Goal: Information Seeking & Learning: Check status

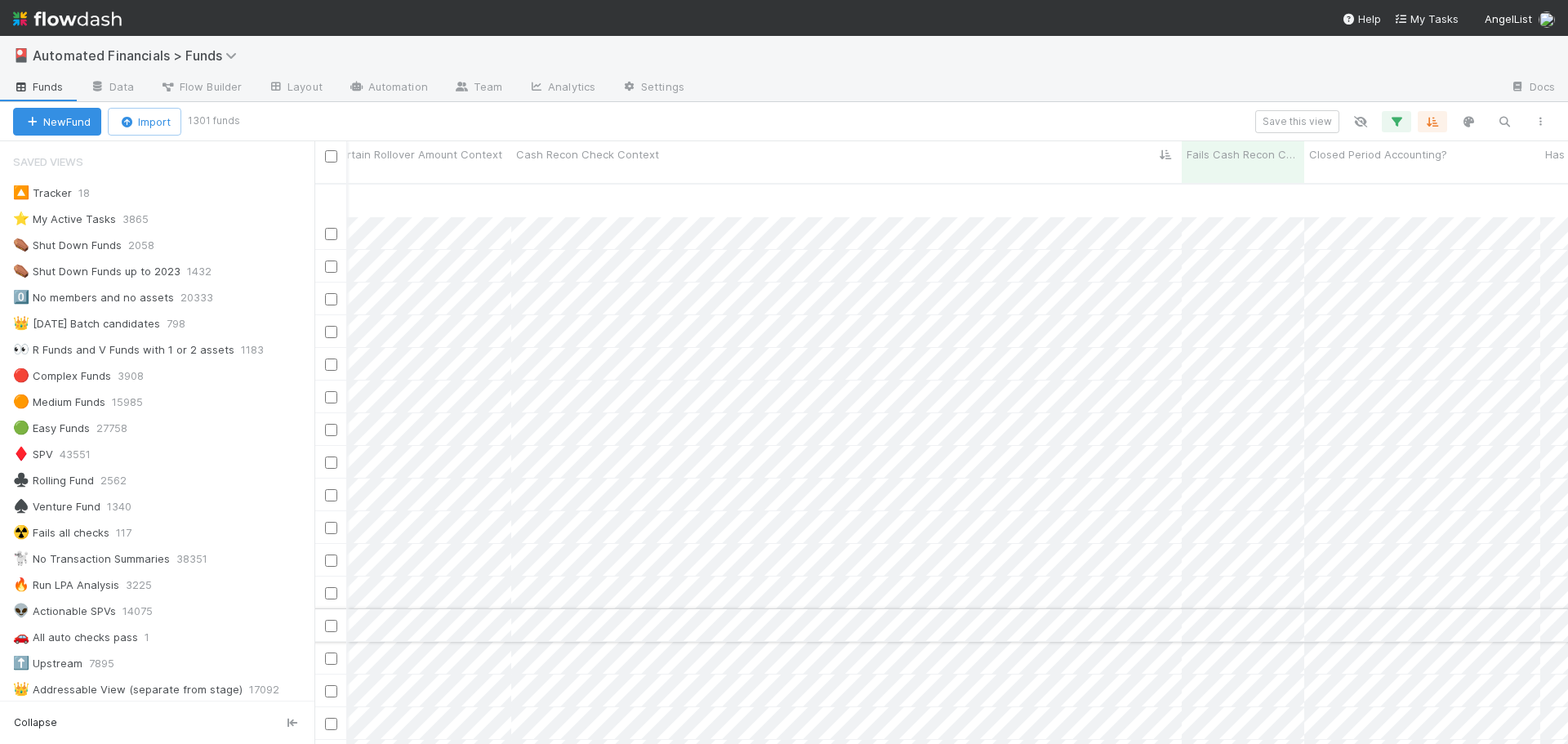
scroll to position [3839, 18596]
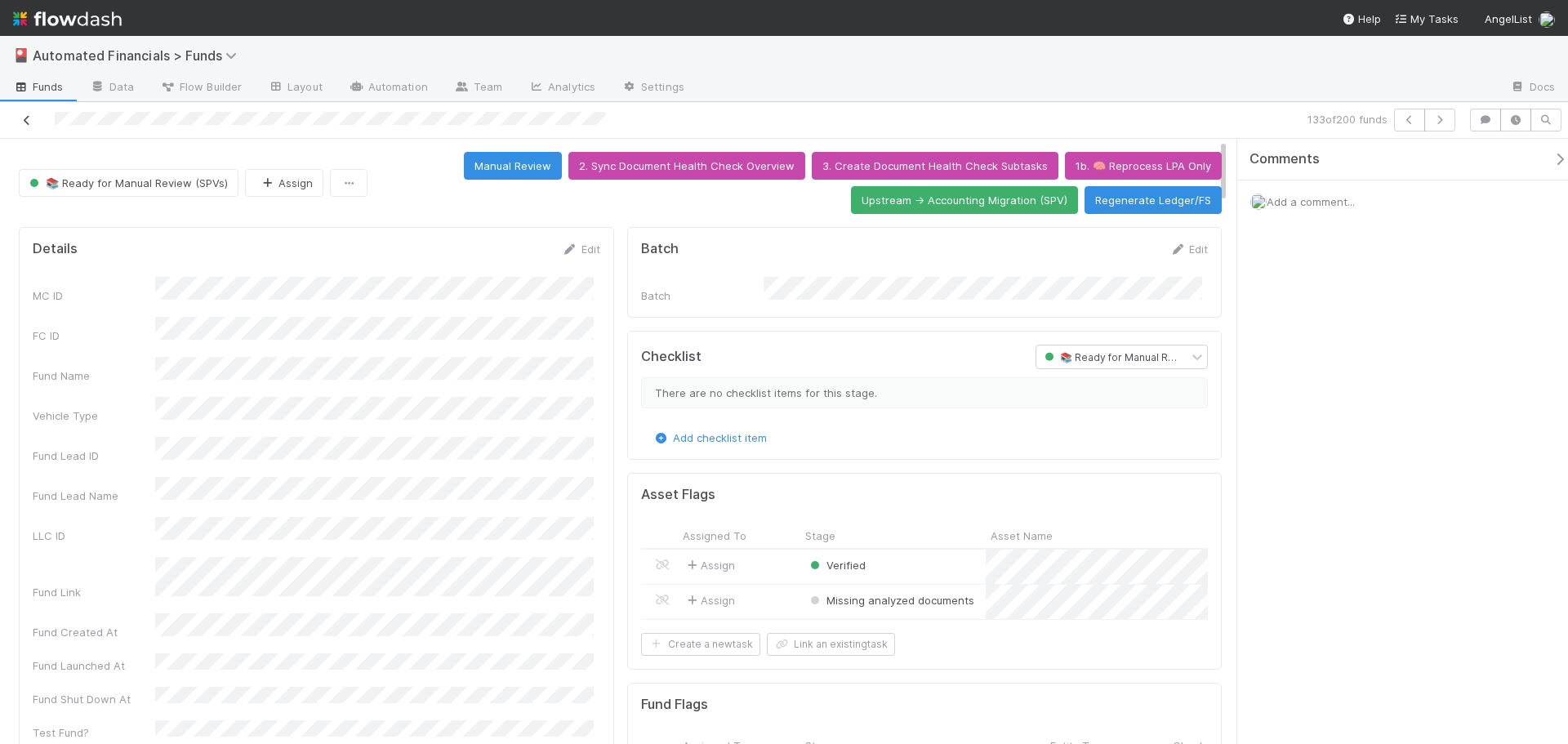
click at [21, 117] on icon at bounding box center [26, 120] width 16 height 10
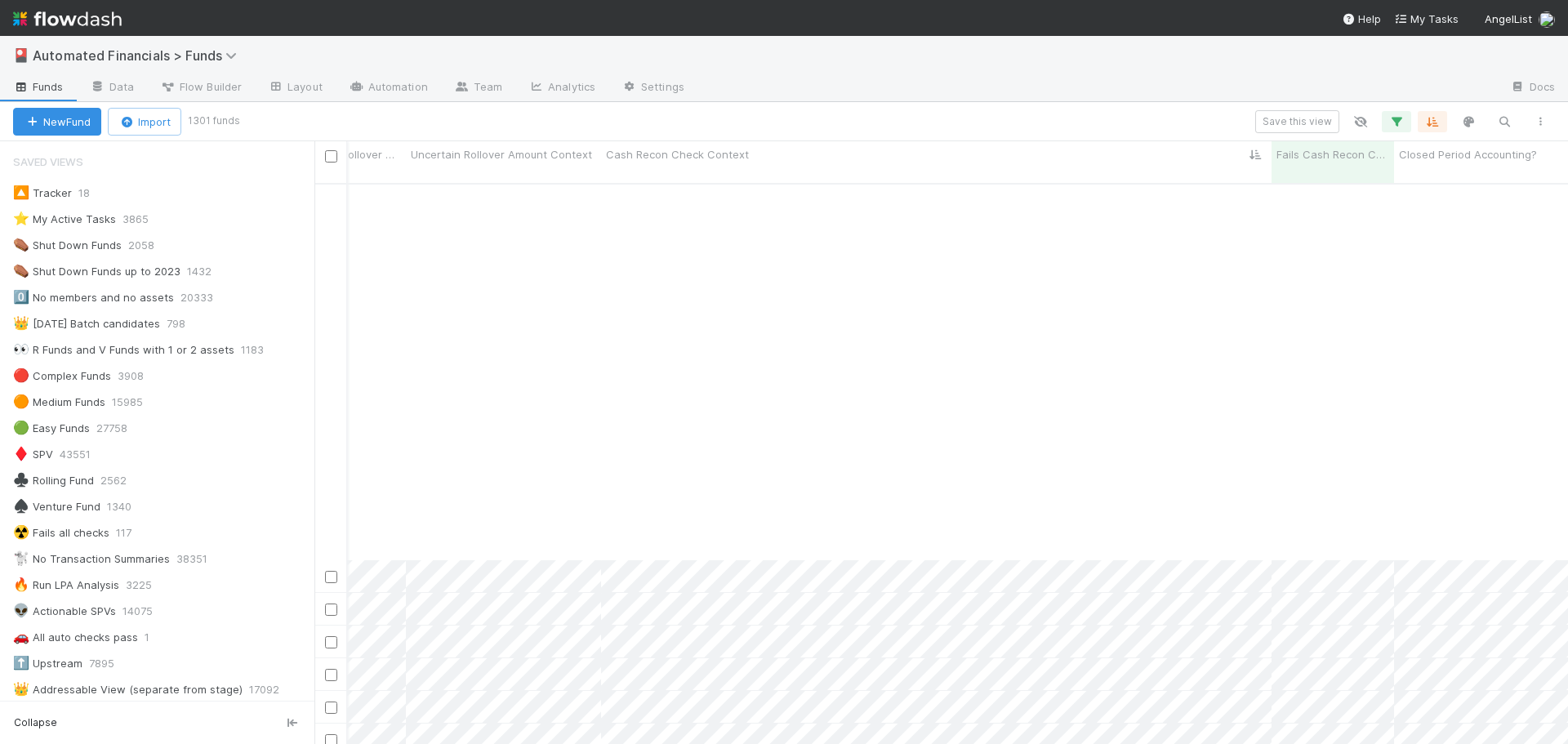
scroll to position [3104, 18506]
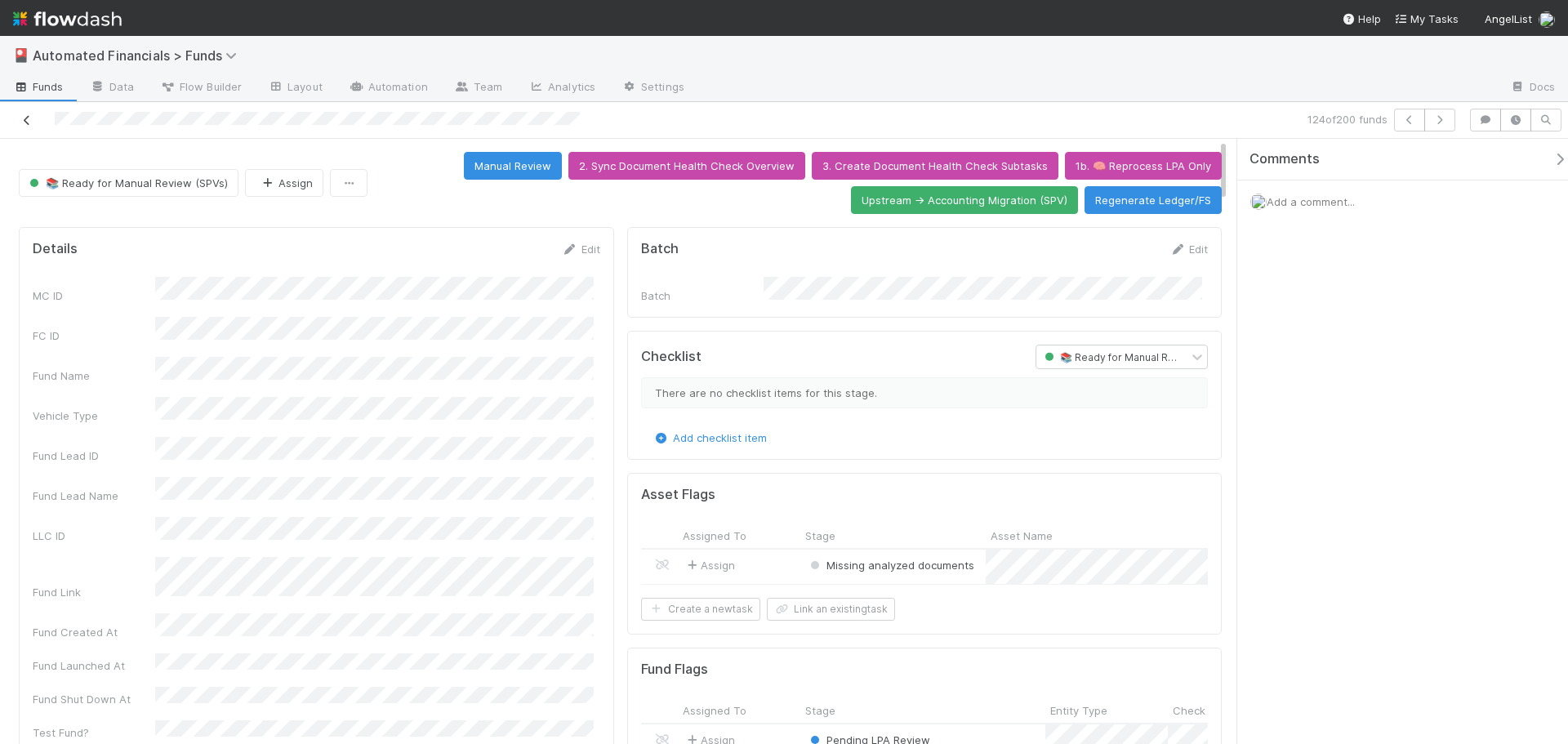
click at [28, 123] on icon at bounding box center [26, 120] width 16 height 10
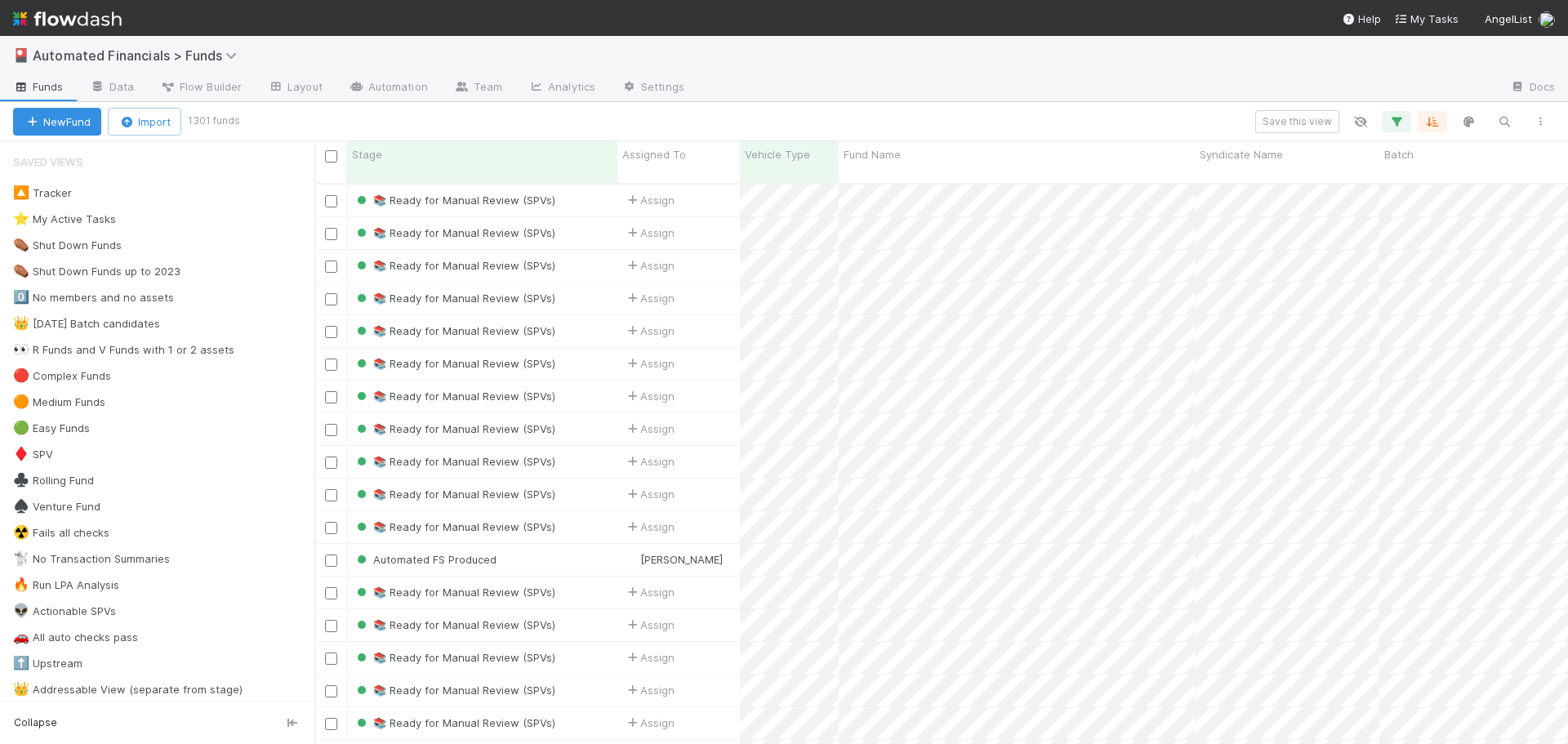
scroll to position [562, 1242]
click at [1401, 121] on icon "button" at bounding box center [1396, 121] width 16 height 14
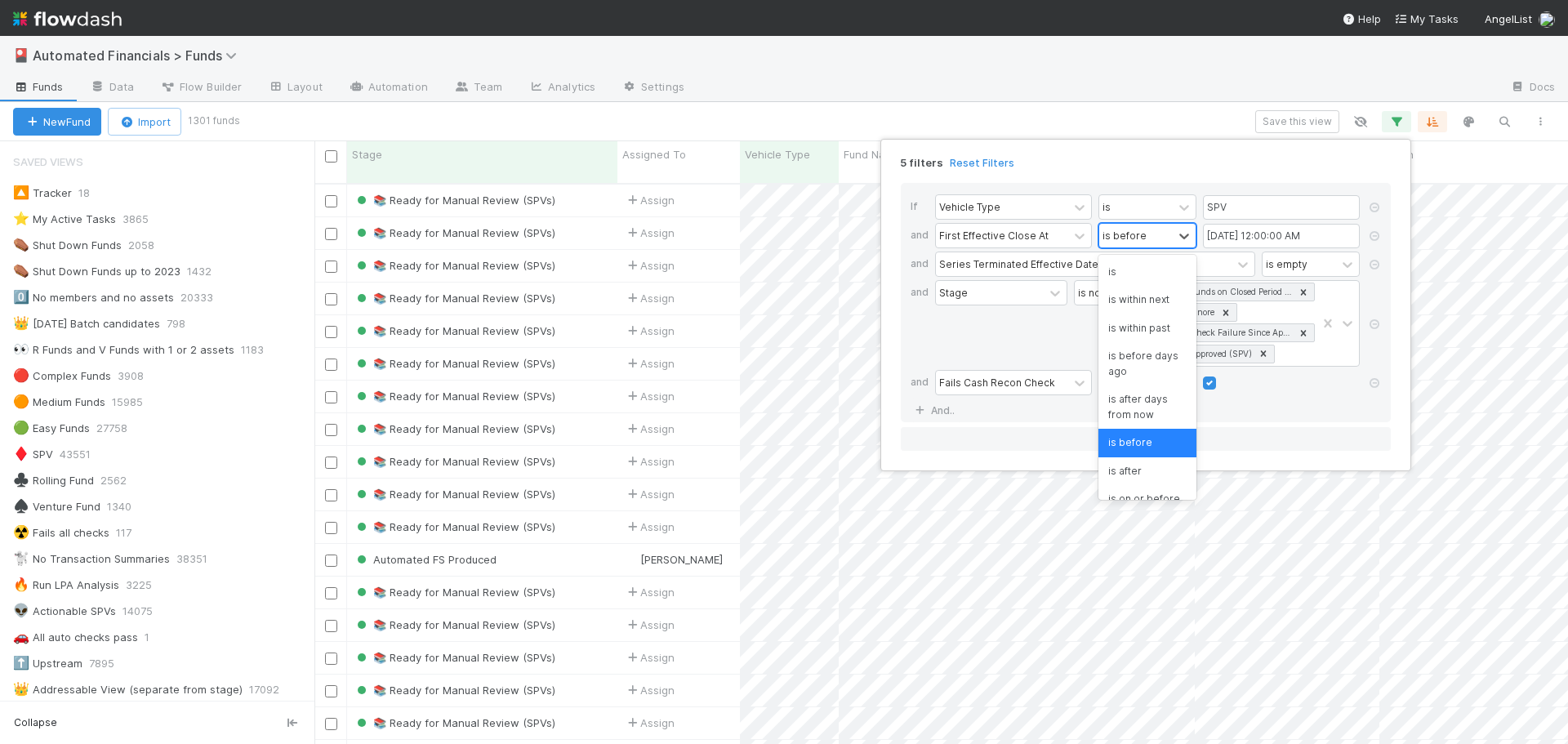
click at [1137, 239] on div "is before" at bounding box center [1124, 235] width 44 height 14
click at [1375, 266] on icon at bounding box center [1374, 265] width 16 height 10
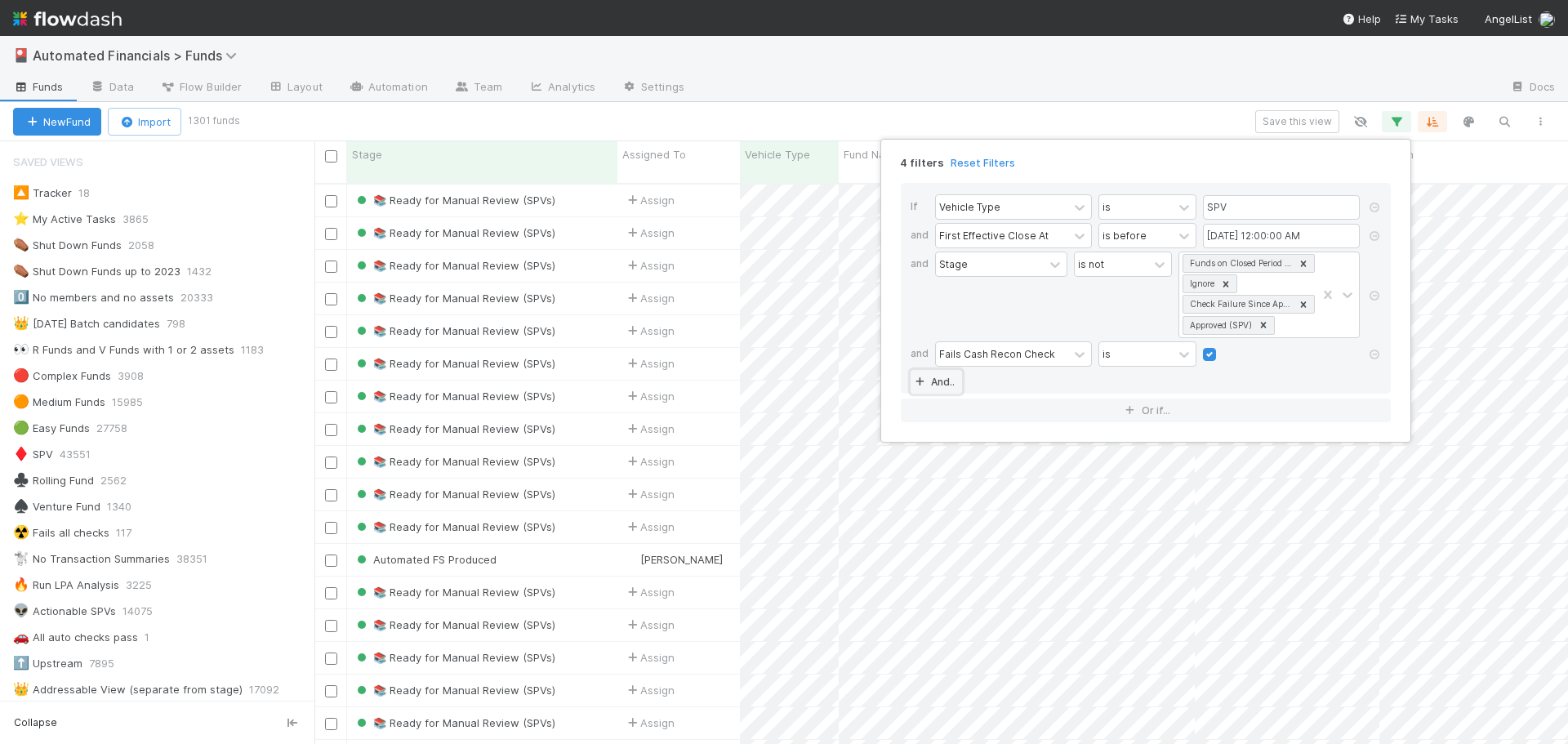
click at [935, 385] on link "And.." at bounding box center [936, 382] width 51 height 24
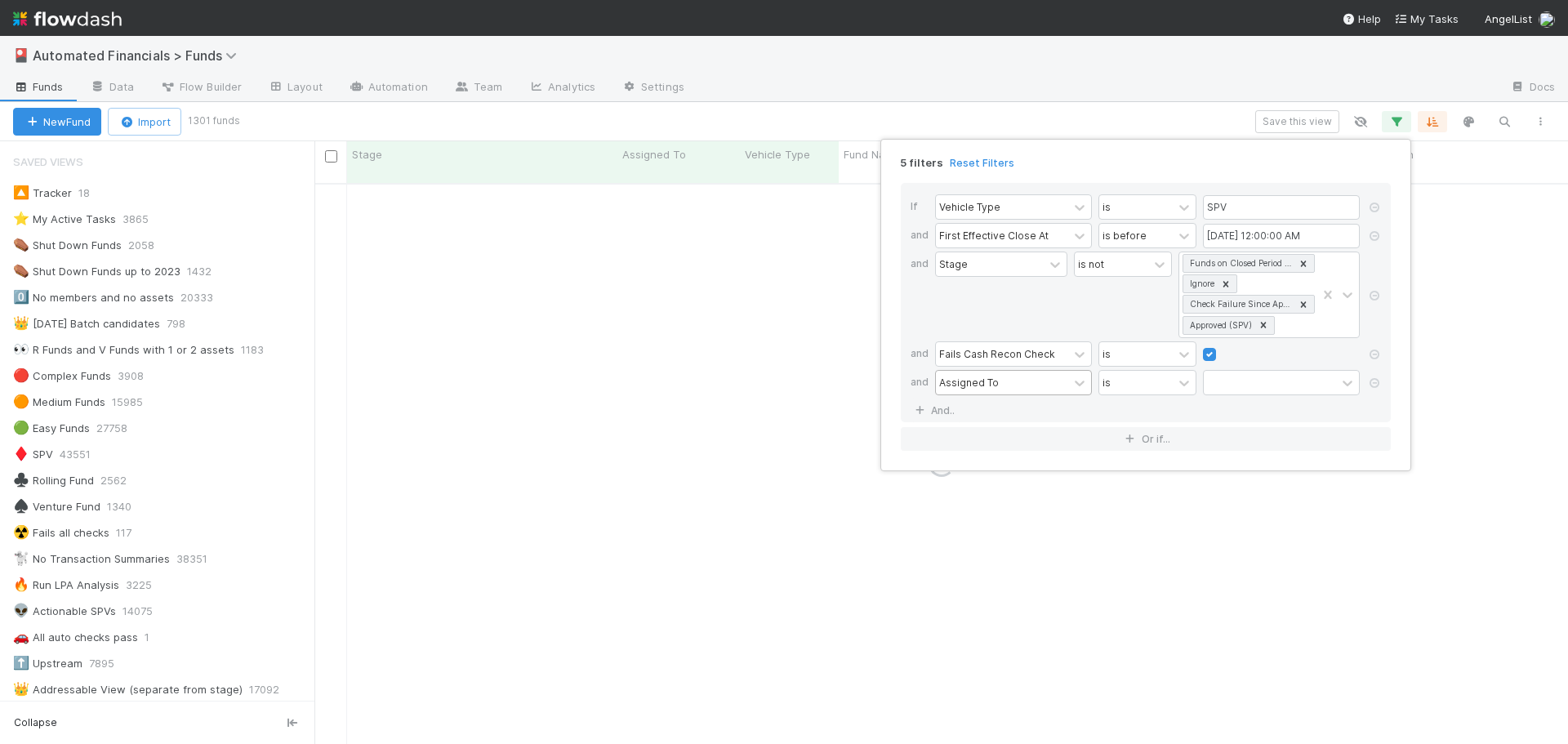
click at [965, 392] on div "Assigned To" at bounding box center [1002, 383] width 132 height 24
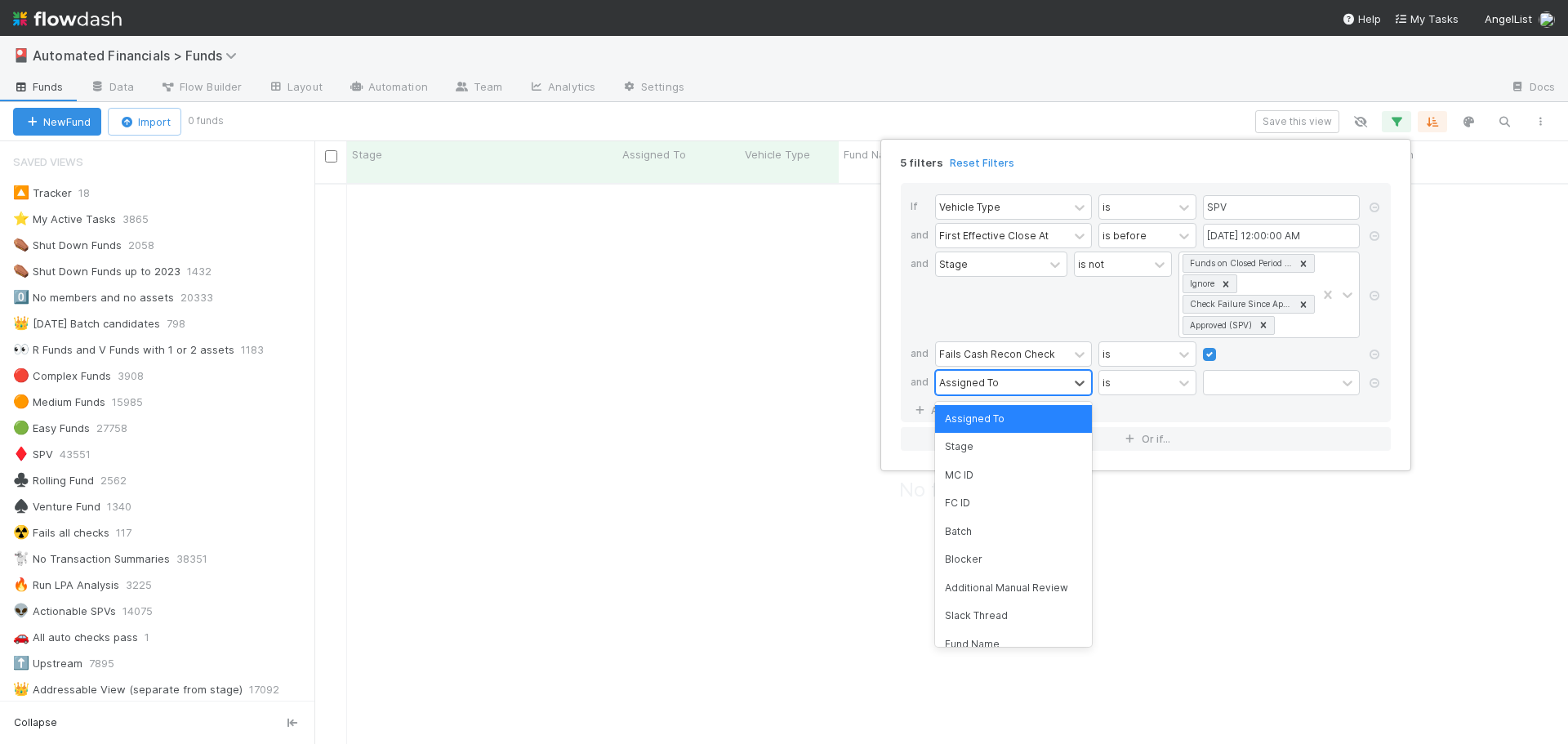
scroll to position [550, 1242]
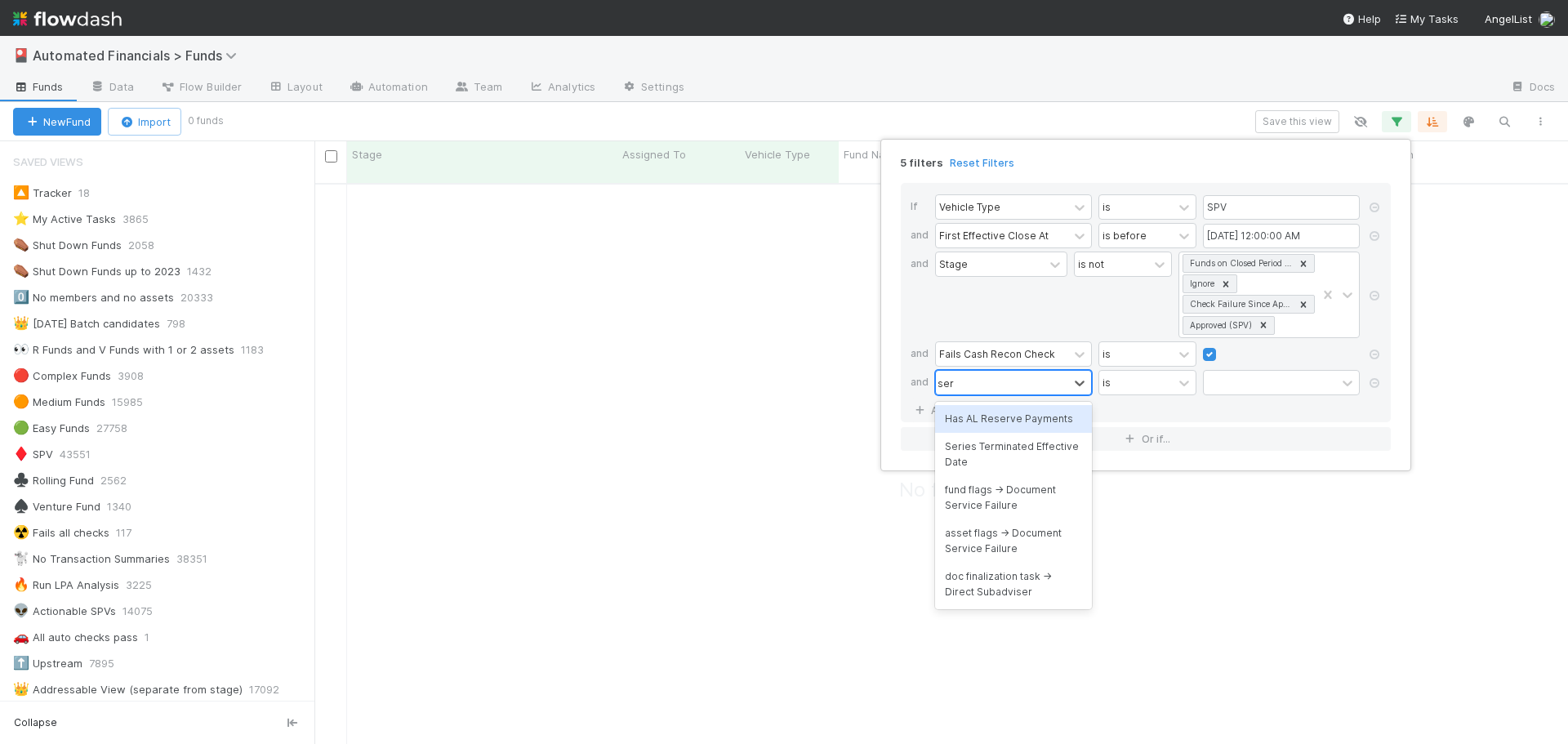
type input "serie"
click at [1004, 437] on div "Series Terminated Effective Date" at bounding box center [1014, 426] width 157 height 43
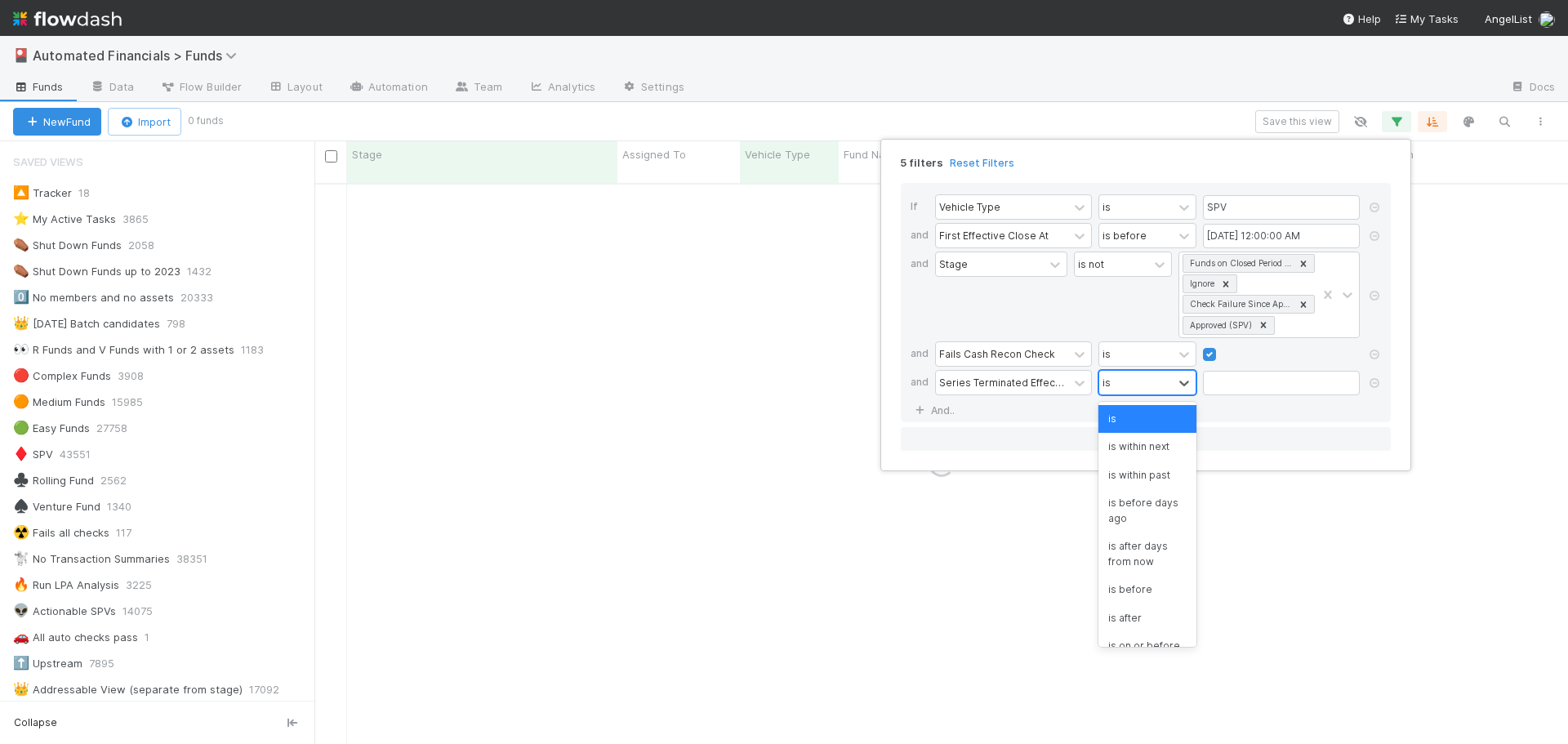
click at [1156, 374] on div "is" at bounding box center [1136, 383] width 73 height 24
click at [1152, 632] on div "is empty" at bounding box center [1147, 621] width 98 height 28
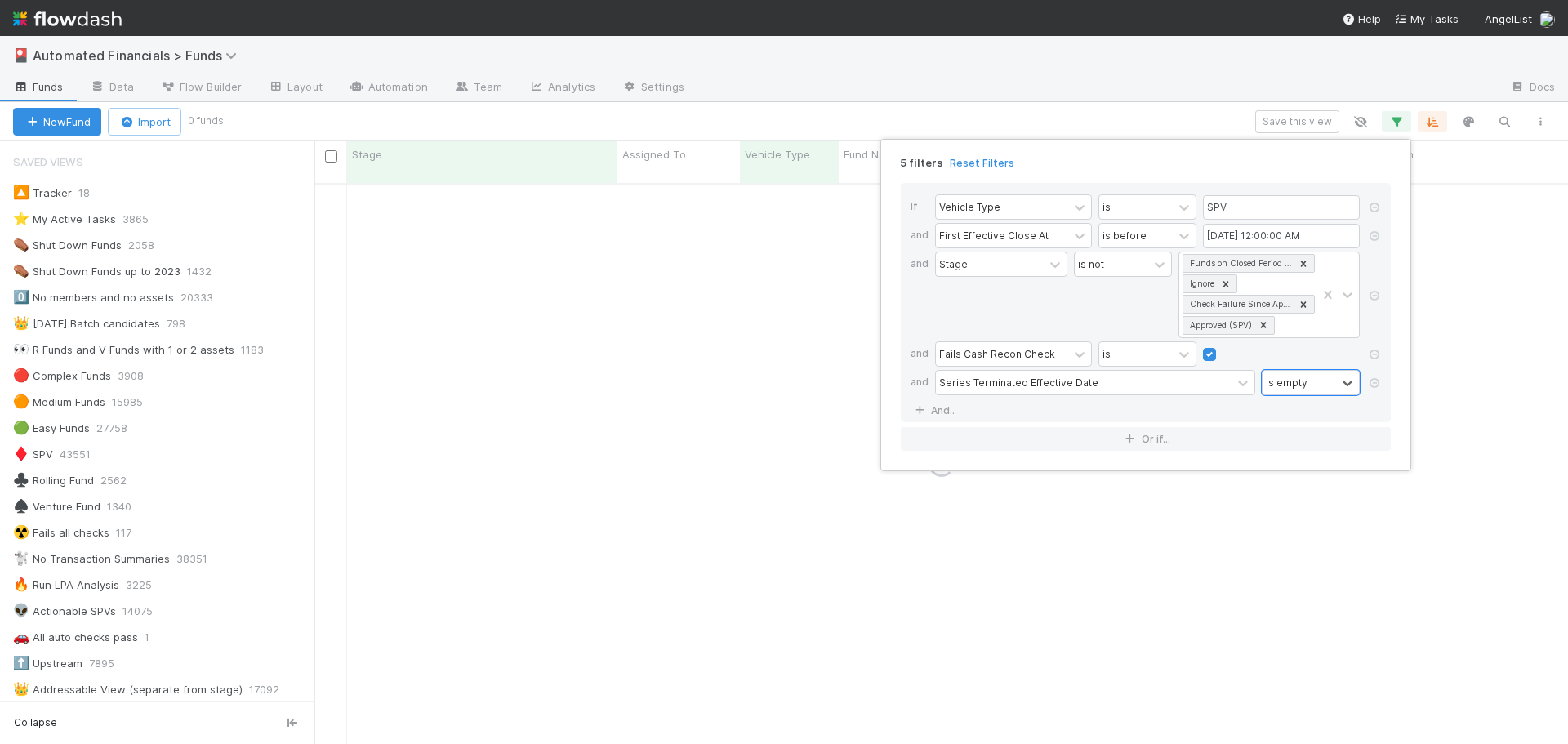
click at [1268, 410] on div "If Vehicle Type is SPV and First Effective Close At is before 07/01/2025 12:00:…" at bounding box center [1146, 302] width 490 height 239
click at [928, 411] on link "And.." at bounding box center [936, 410] width 51 height 24
click at [918, 412] on div "and" at bounding box center [923, 413] width 25 height 29
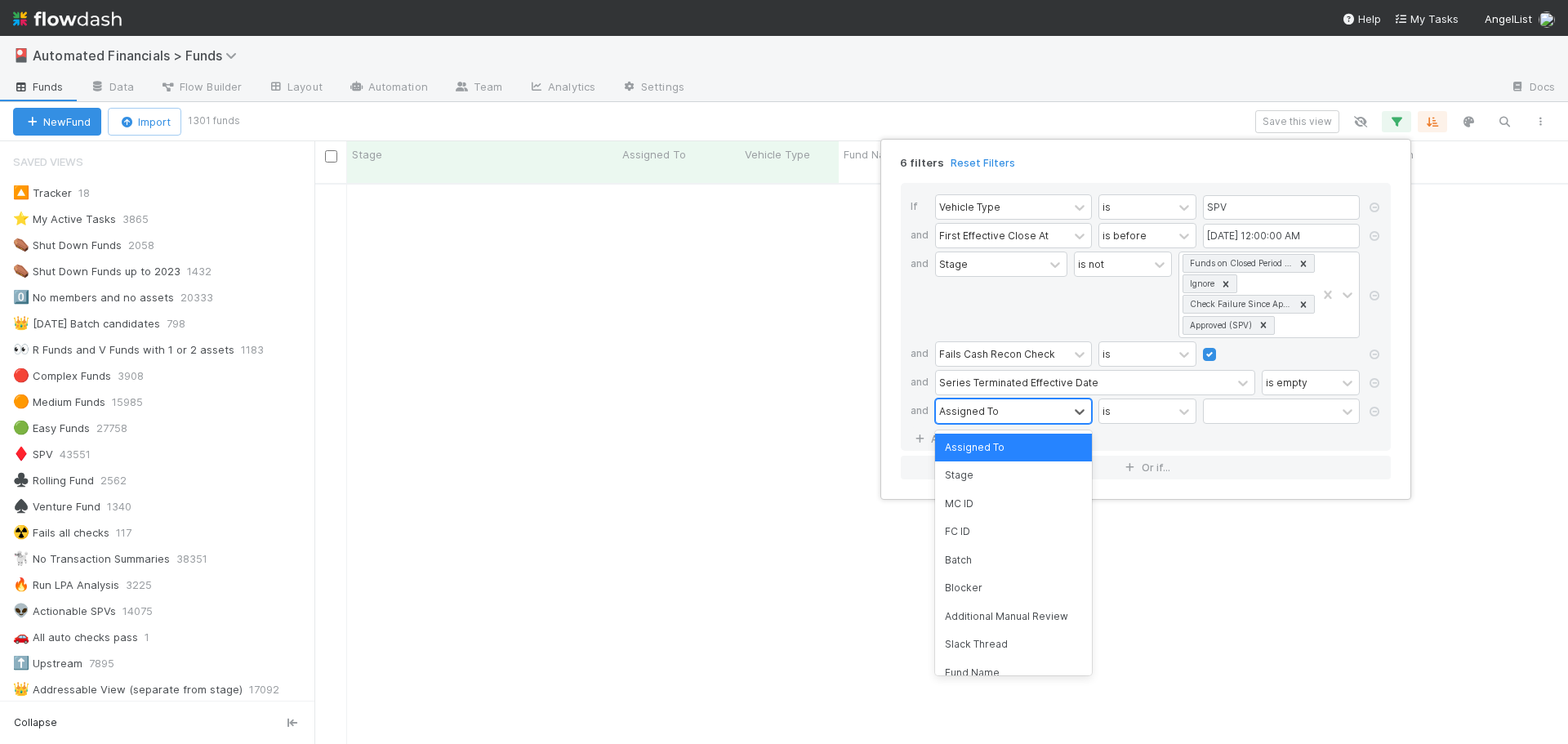
click at [972, 414] on div "Assigned To" at bounding box center [970, 410] width 60 height 14
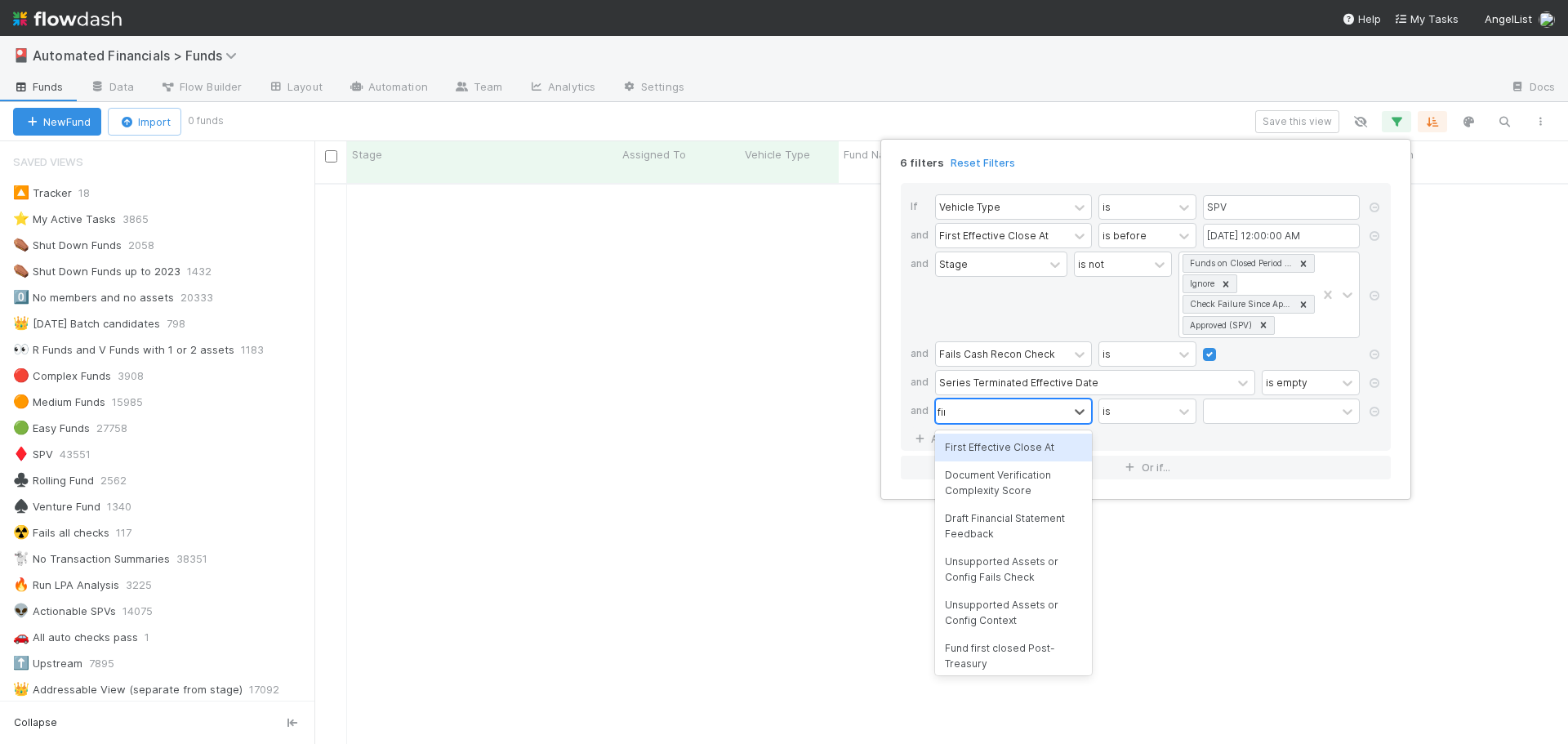
scroll to position [550, 1242]
type input "first"
click at [987, 452] on div "First Effective Close At" at bounding box center [1014, 448] width 157 height 28
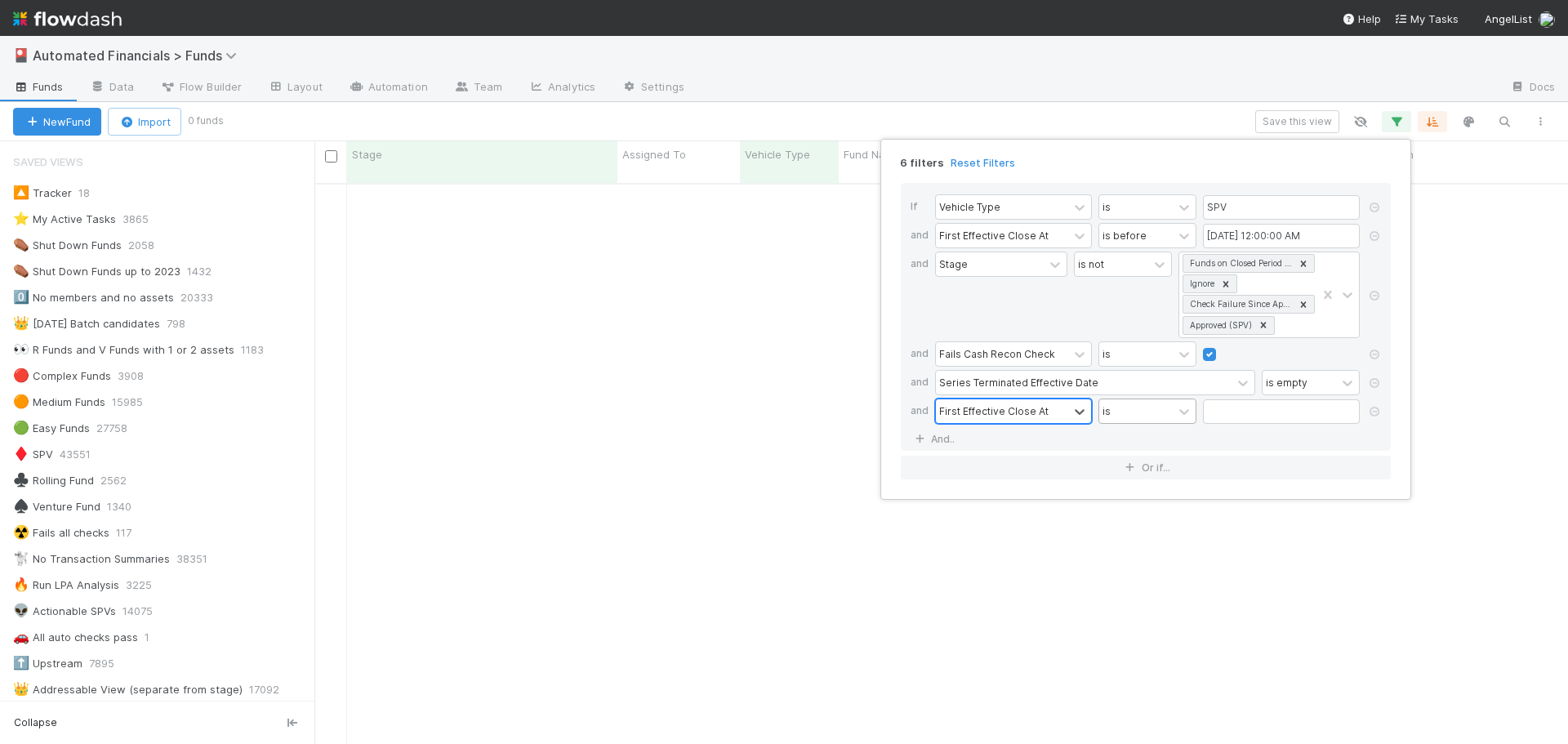
click at [1130, 412] on div "is" at bounding box center [1136, 411] width 73 height 24
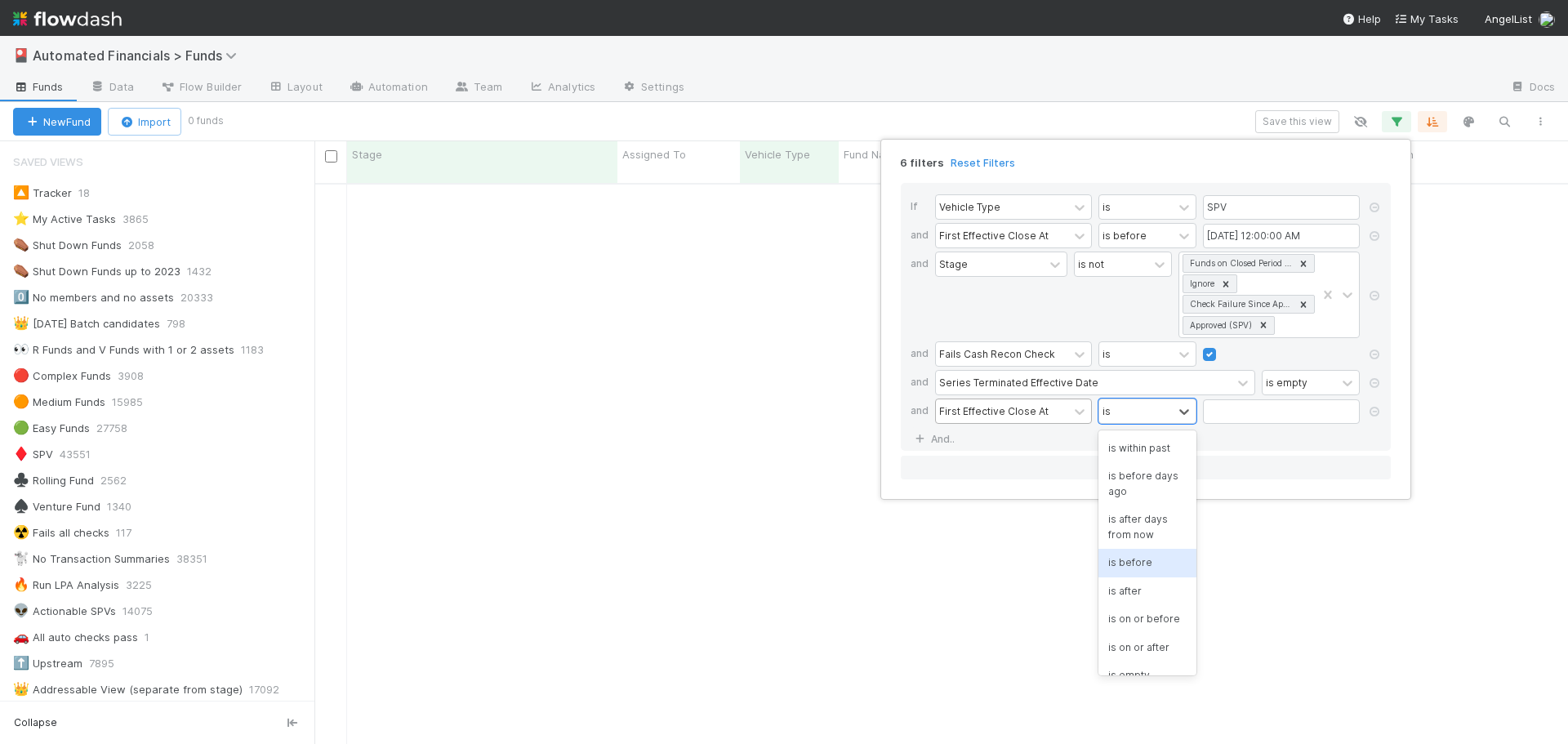
scroll to position [82, 0]
click at [1143, 562] on div "is after" at bounding box center [1147, 565] width 98 height 28
click at [1222, 417] on input "text" at bounding box center [1281, 411] width 157 height 25
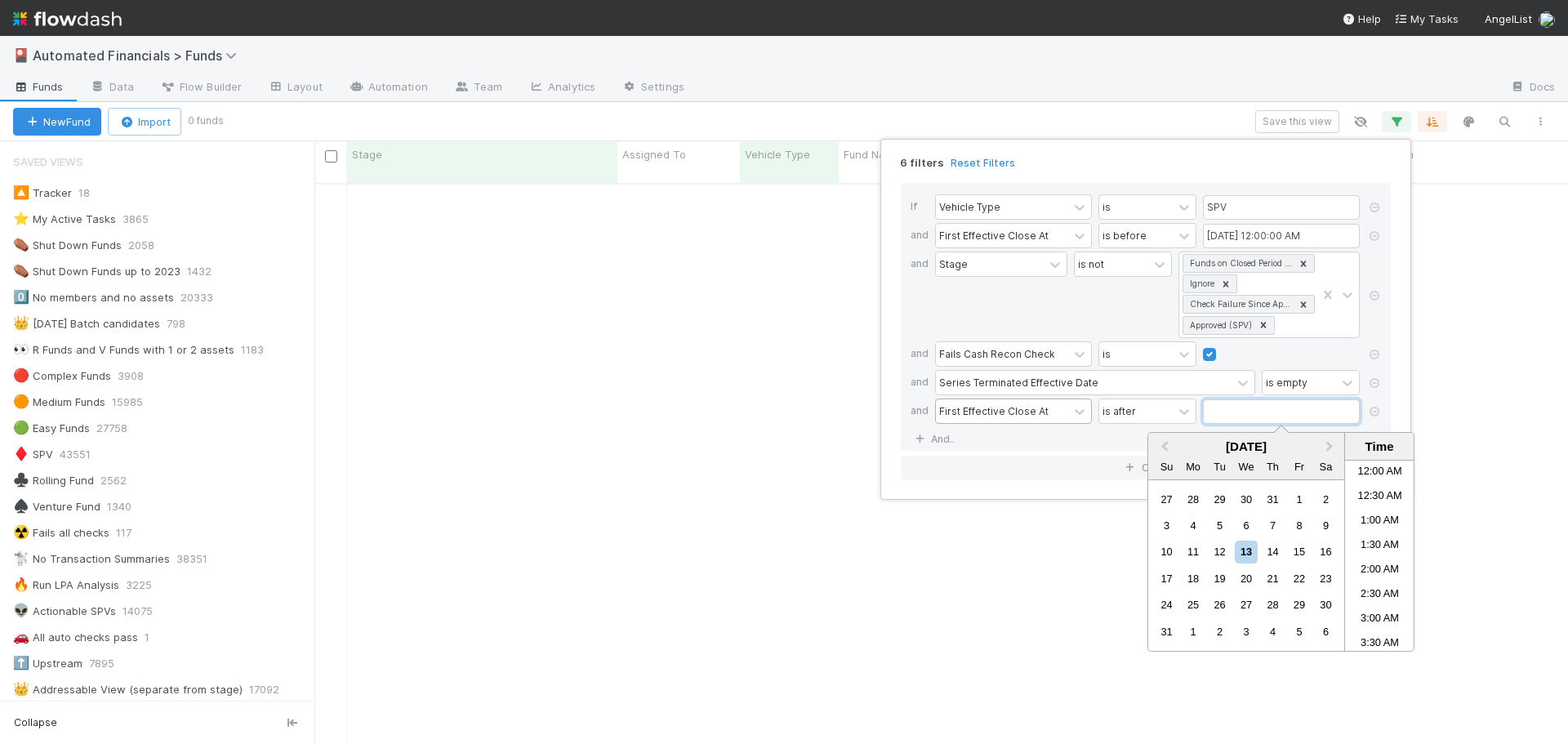
scroll to position [555, 0]
click at [1165, 633] on div "31" at bounding box center [1167, 632] width 22 height 22
type input "12/31/2023 12:00:00 AM"
click at [1082, 444] on div "If Vehicle Type is SPV and First Effective Close At is before 07/01/2025 12:00:…" at bounding box center [1146, 317] width 490 height 268
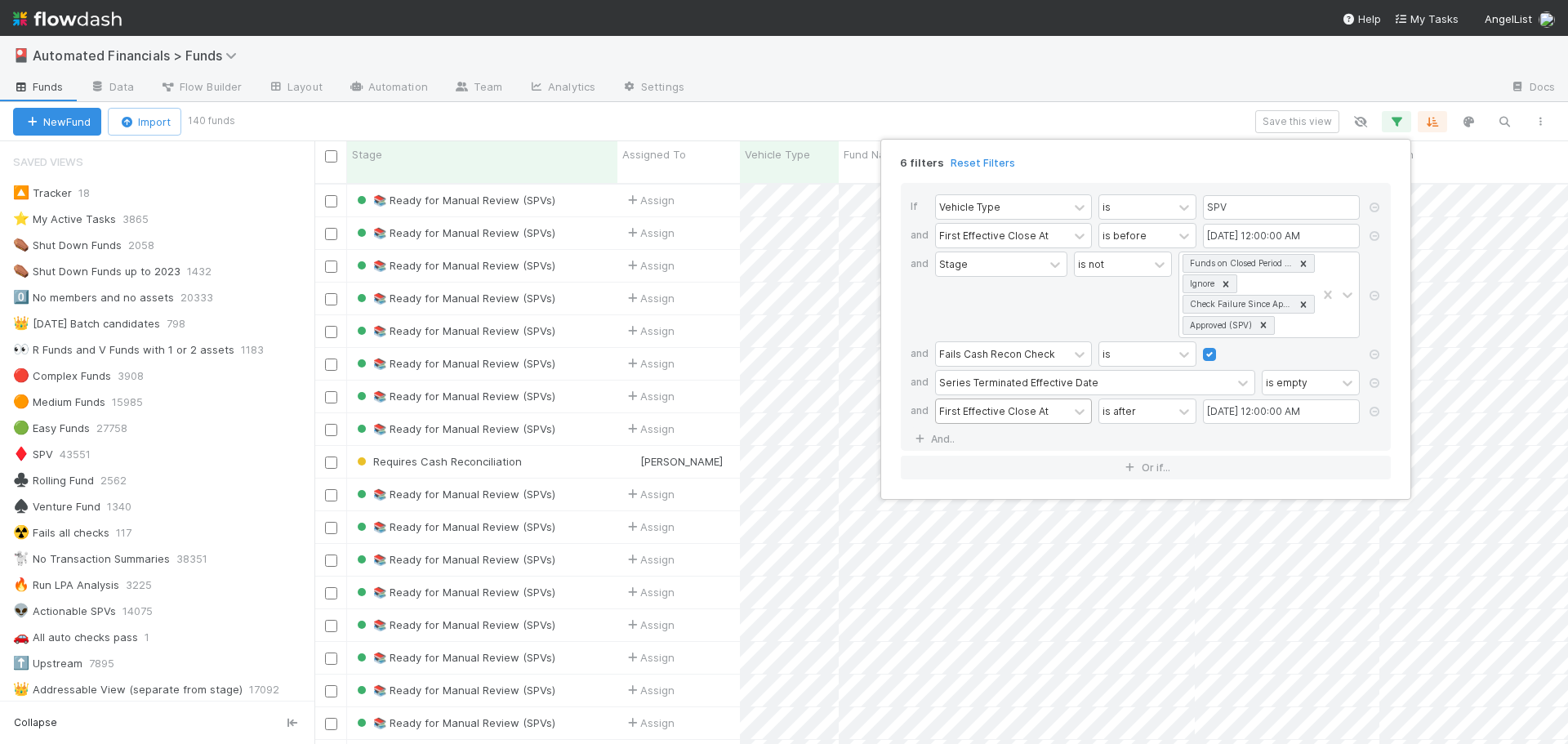
scroll to position [562, 1242]
click at [1014, 113] on div "6 filters Reset Filters If Vehicle Type is SPV and First Effective Close At is …" at bounding box center [784, 372] width 1568 height 744
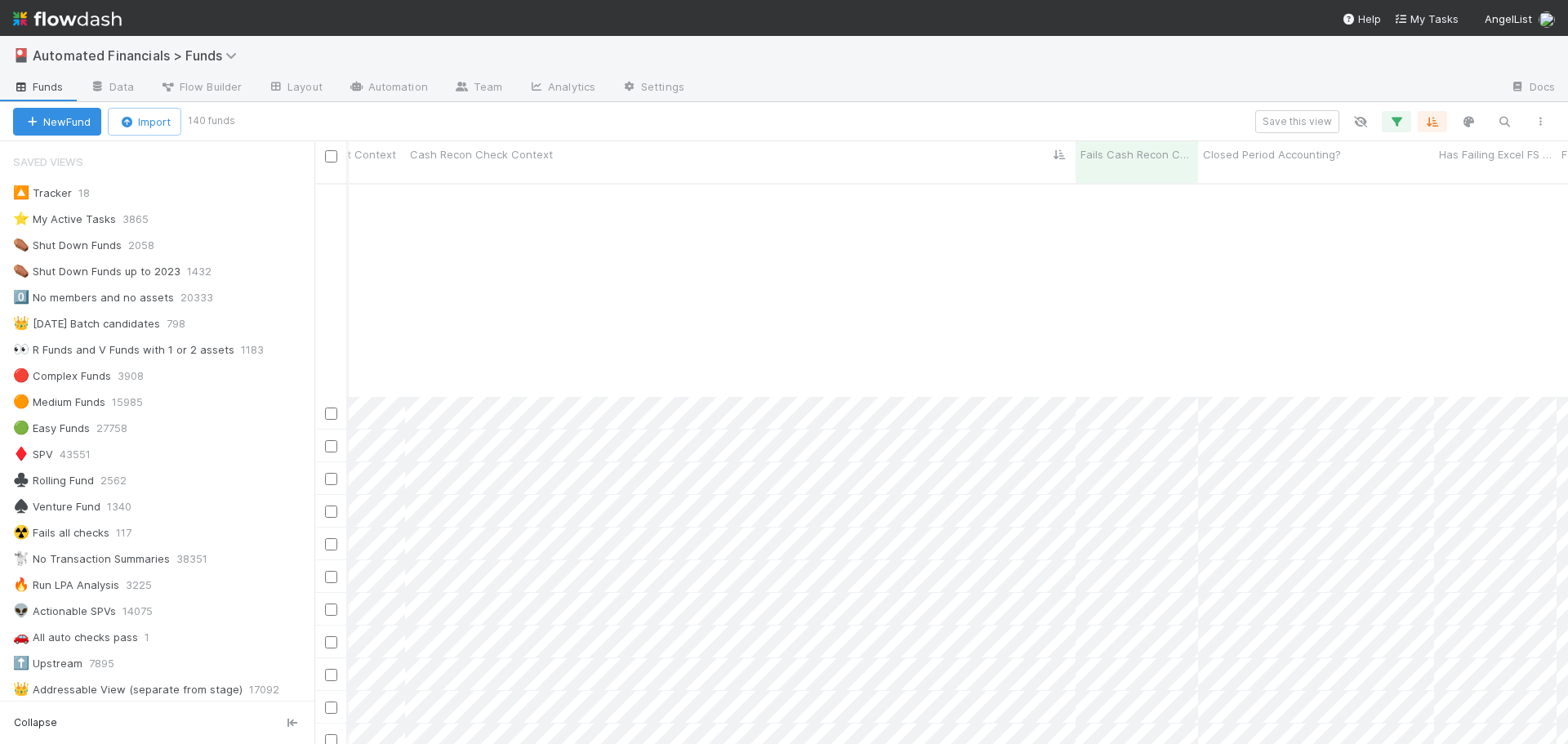
scroll to position [490, 18702]
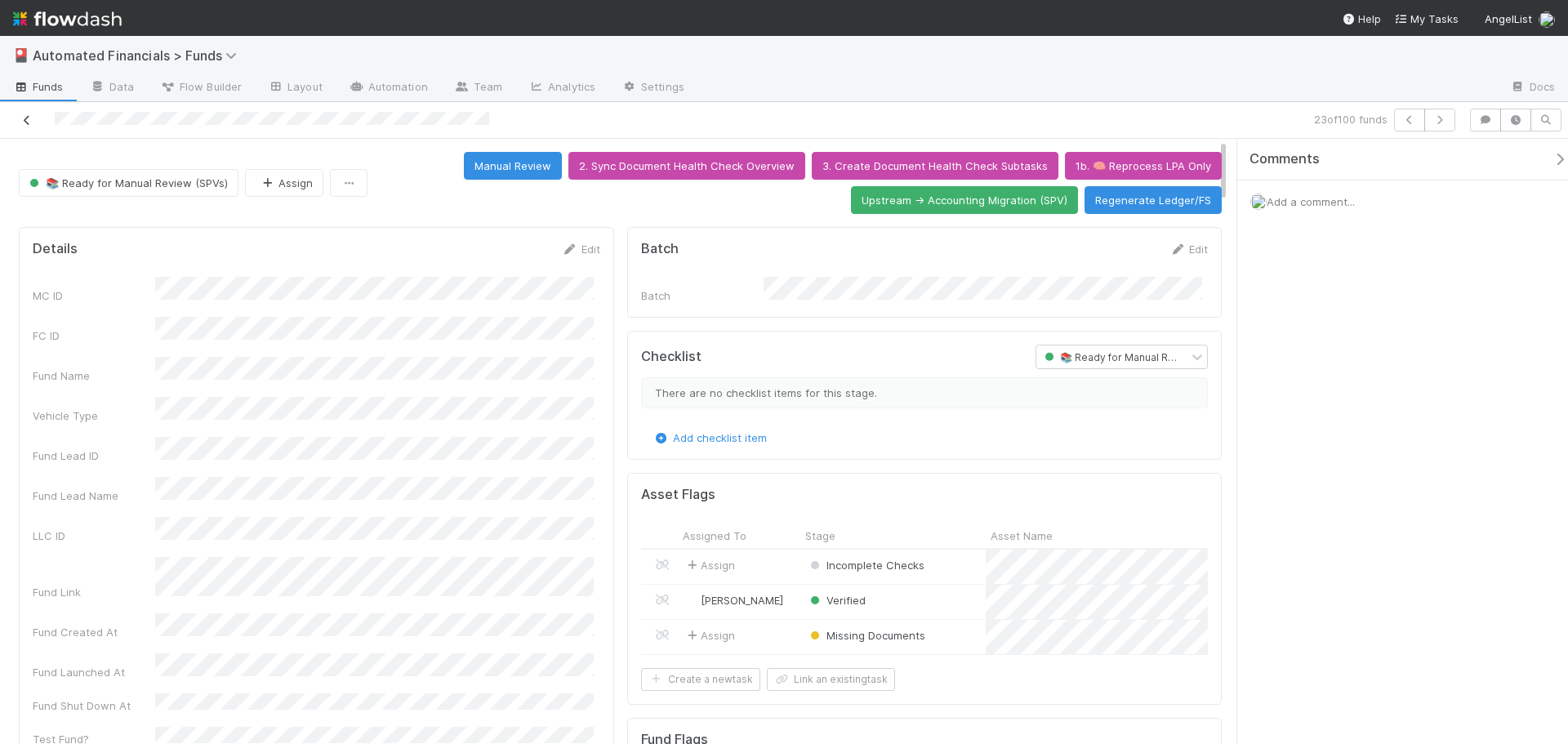
click at [25, 118] on icon at bounding box center [26, 120] width 16 height 10
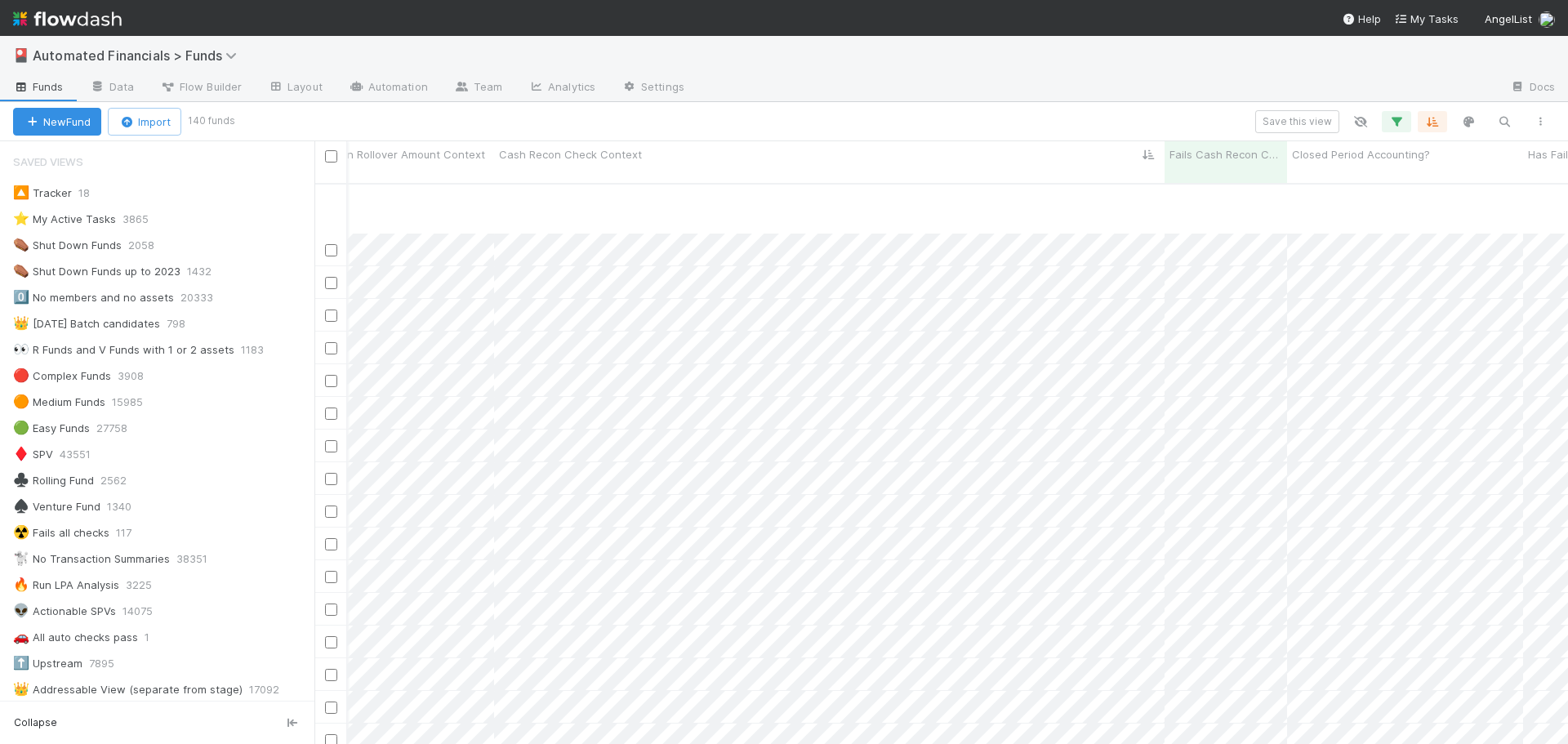
scroll to position [2451, 18613]
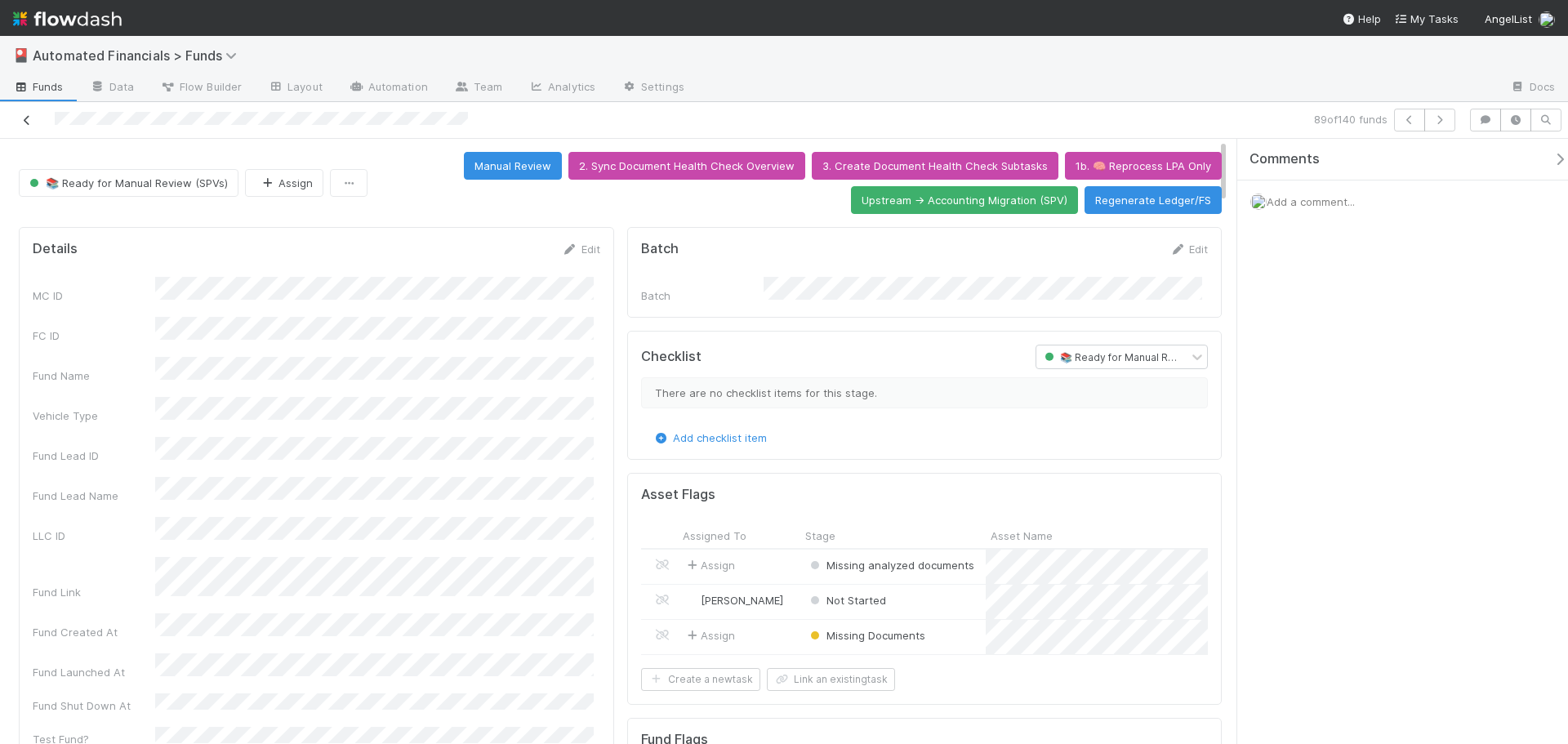
click at [23, 116] on icon at bounding box center [26, 120] width 16 height 10
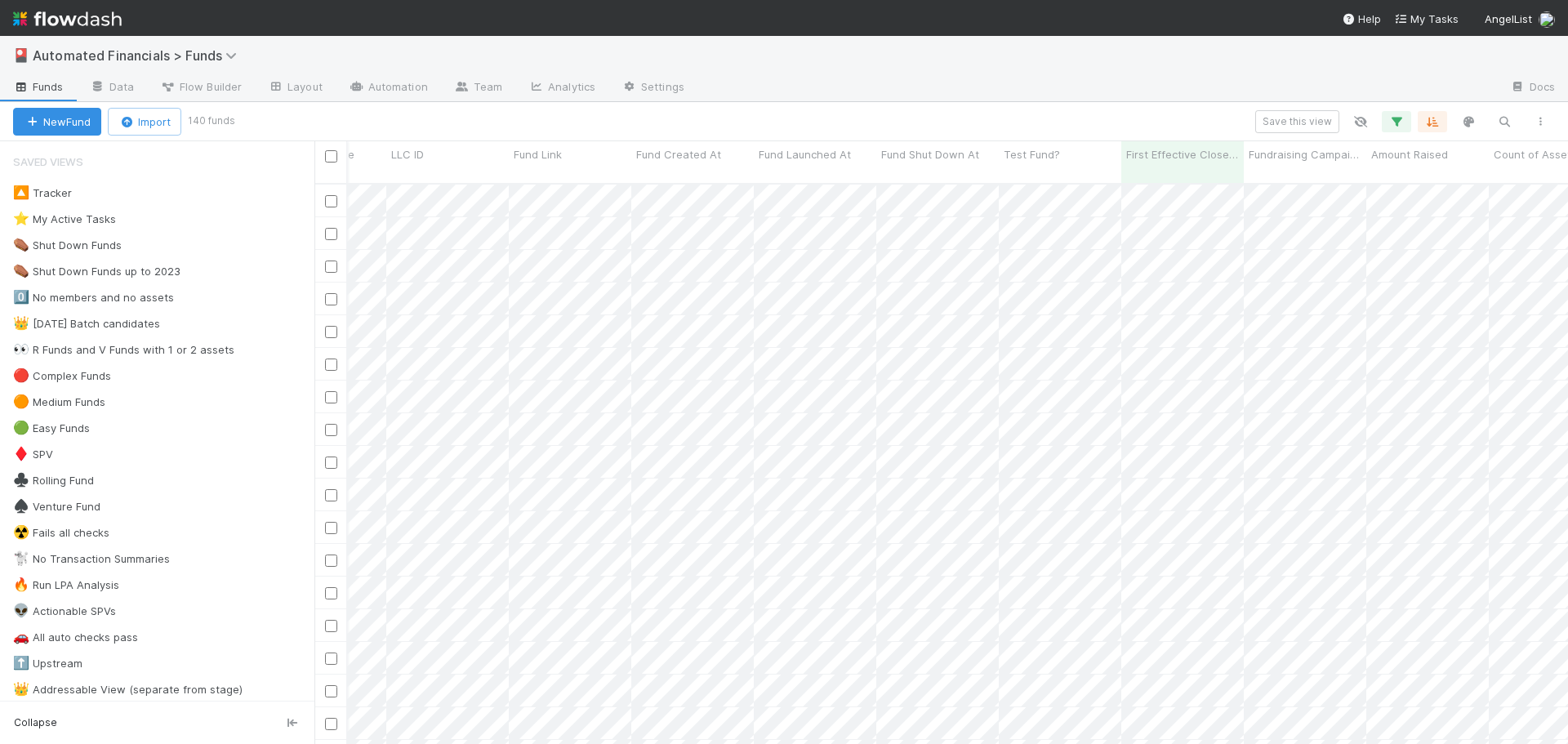
scroll to position [0, 2755]
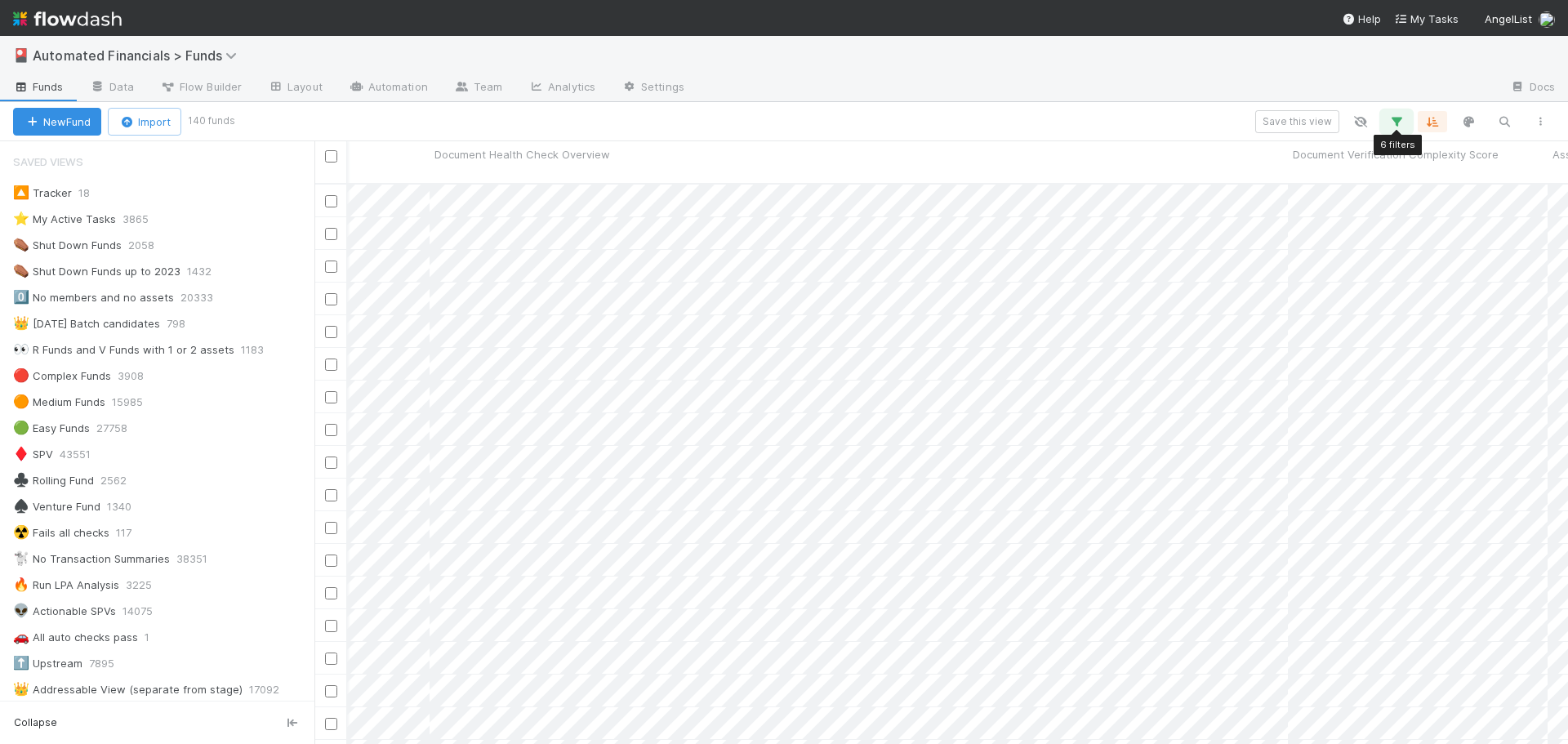
click at [1393, 129] on icon "button" at bounding box center [1396, 121] width 16 height 14
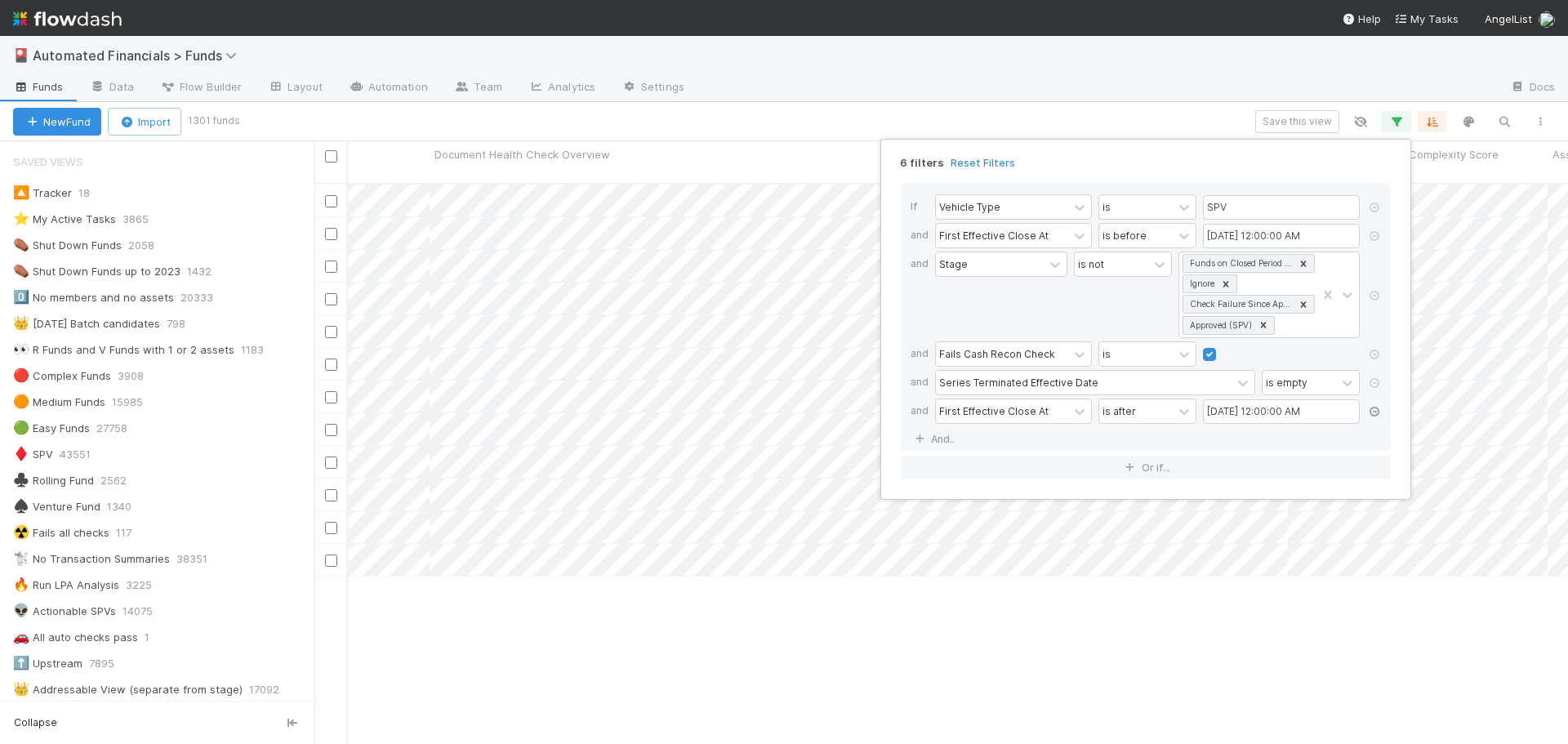
click at [1378, 413] on icon at bounding box center [1374, 412] width 16 height 10
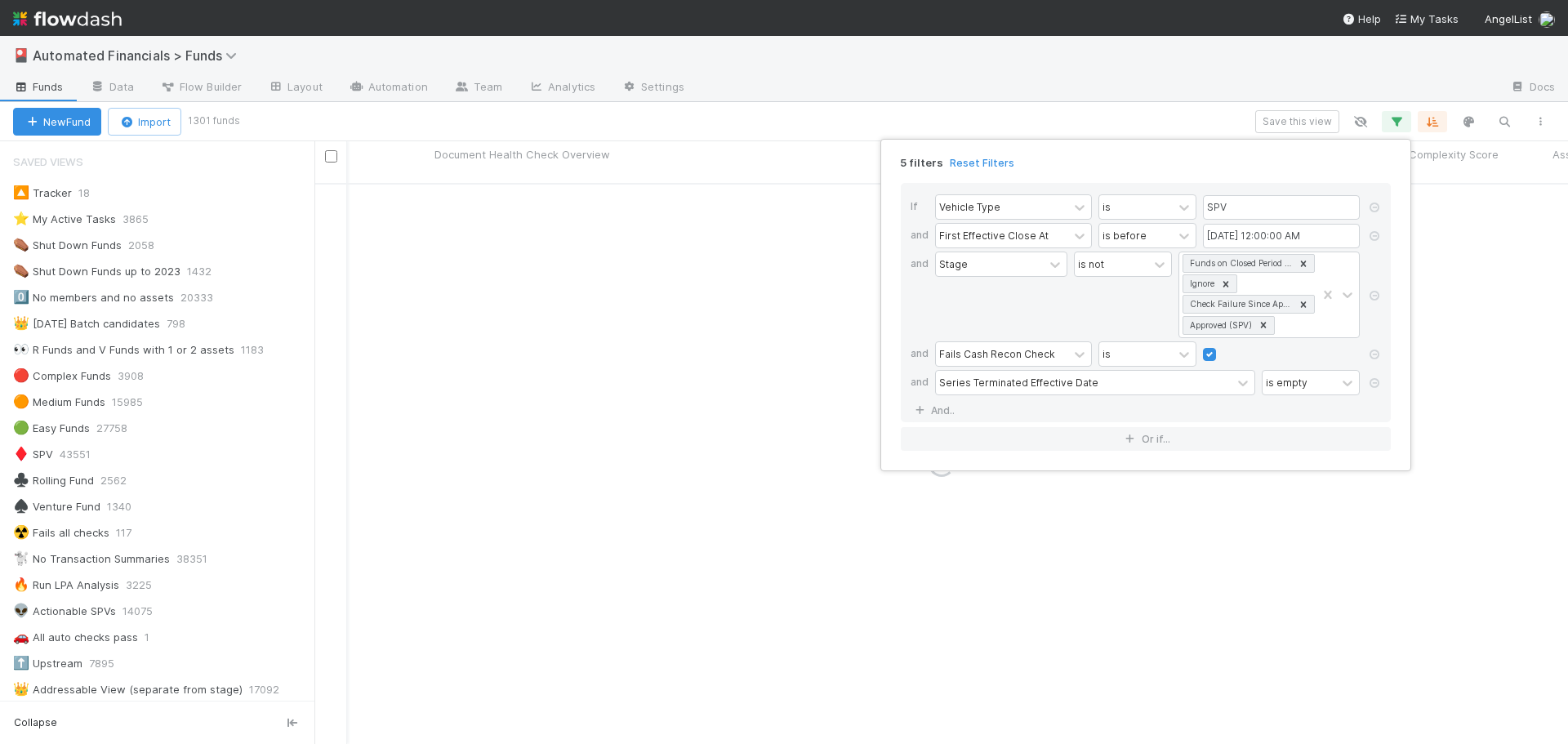
click at [1027, 112] on div "5 filters Reset Filters If Vehicle Type is SPV and First Effective Close At is …" at bounding box center [784, 372] width 1568 height 744
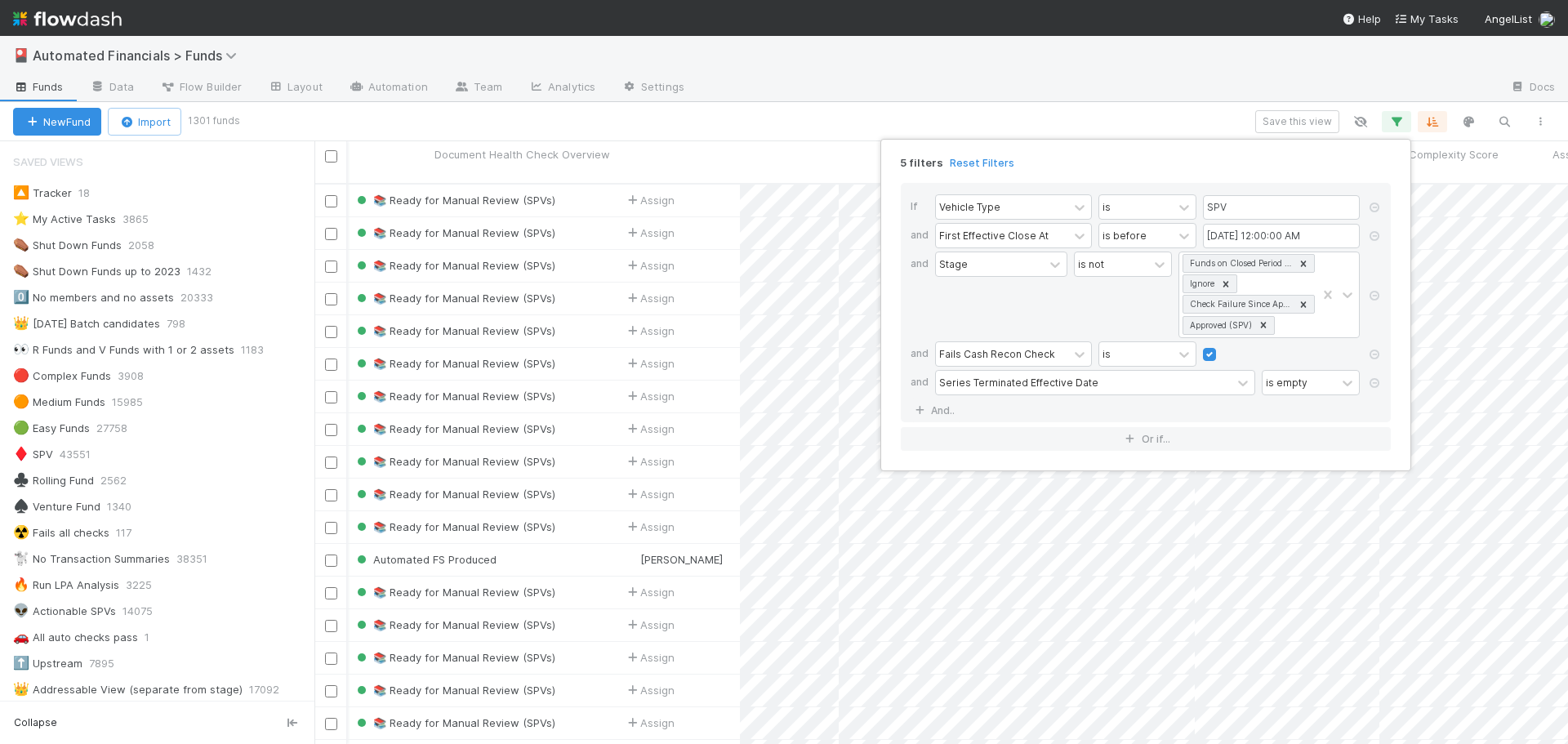
scroll to position [562, 1242]
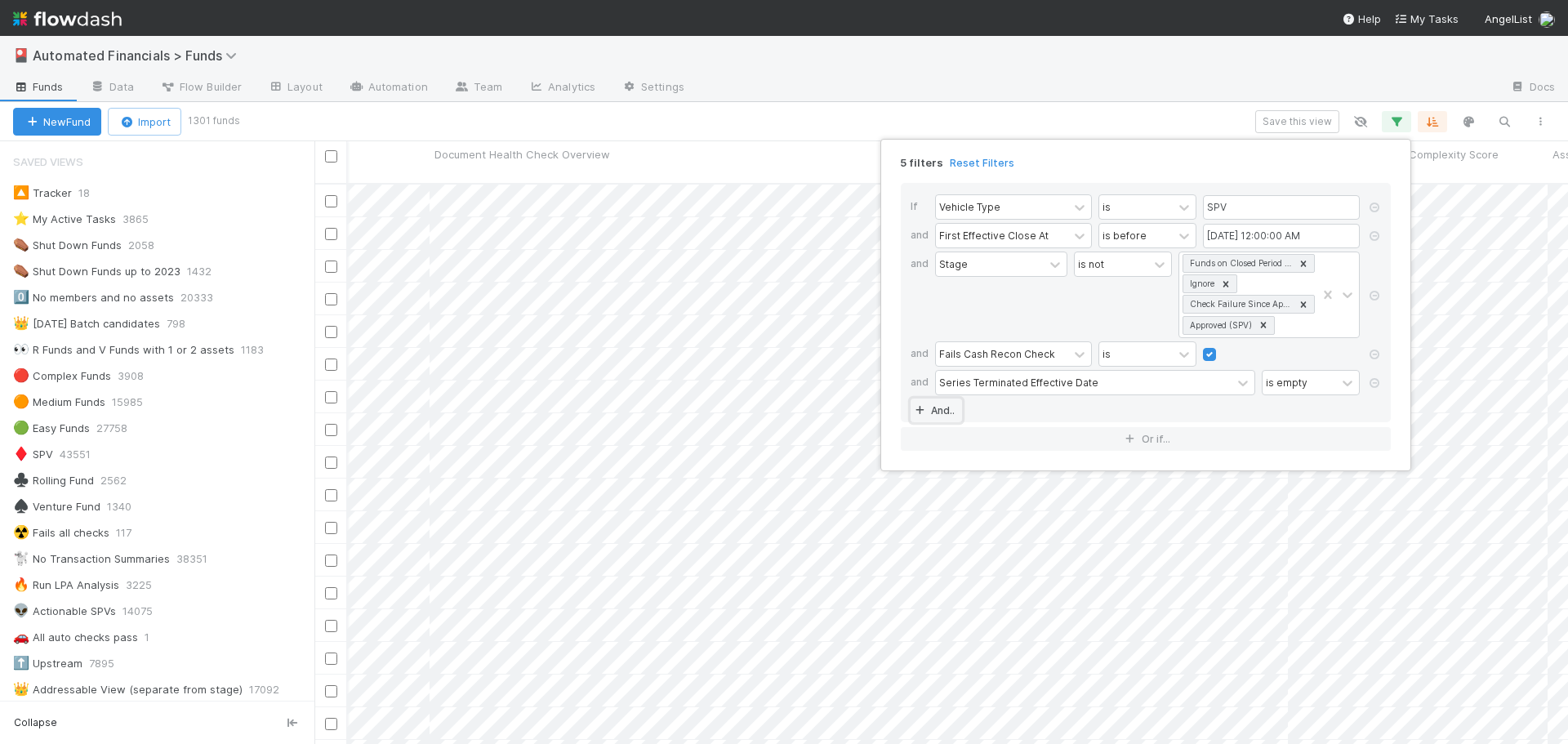
click at [944, 414] on link "And.." at bounding box center [936, 410] width 51 height 24
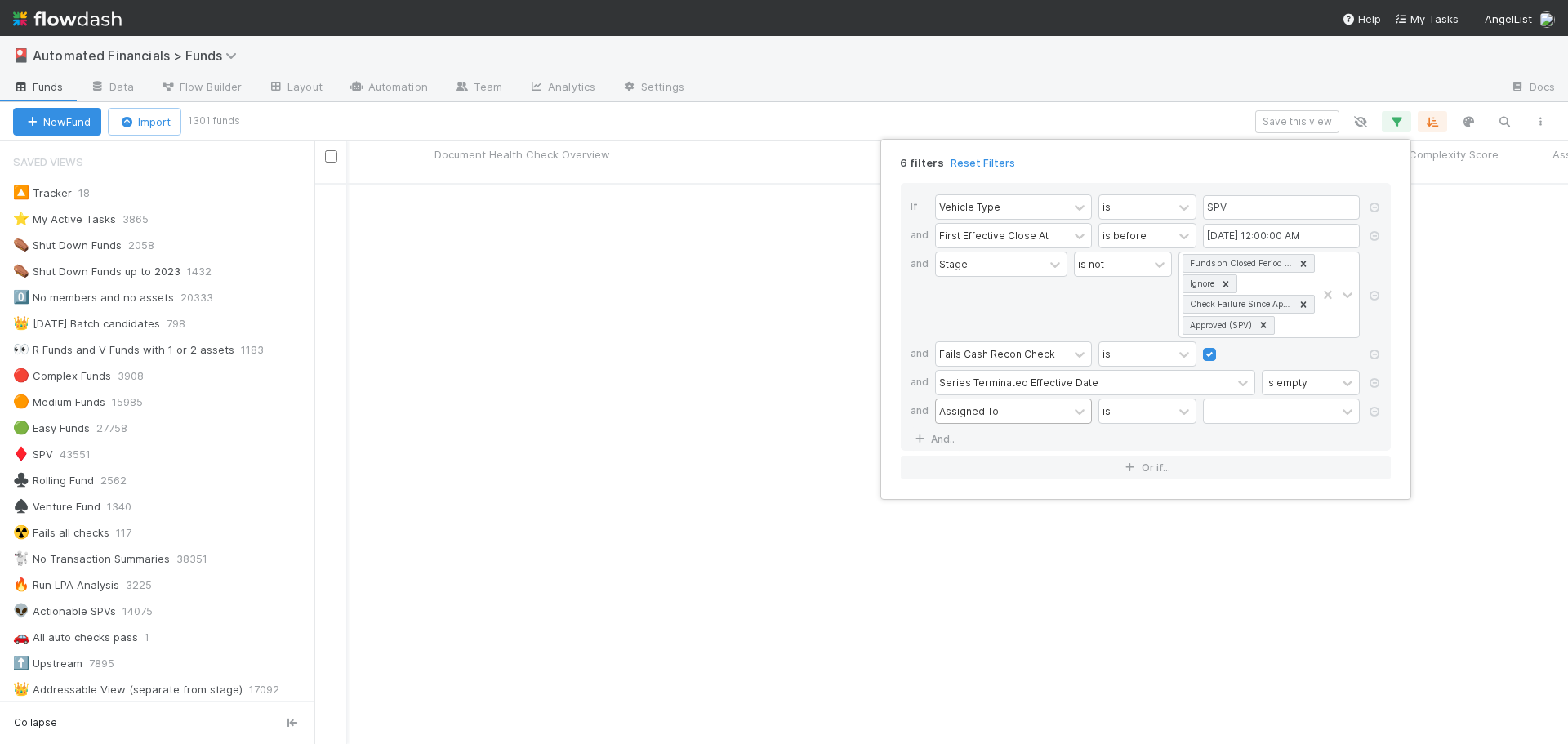
click at [975, 415] on div "Assigned To" at bounding box center [970, 410] width 60 height 14
click at [1148, 432] on div "If Vehicle Type is SPV and First Effective Close At is before 07/01/2025 12:00:…" at bounding box center [1146, 317] width 490 height 268
click at [1373, 414] on icon at bounding box center [1374, 412] width 16 height 10
click at [924, 415] on icon at bounding box center [919, 411] width 16 height 10
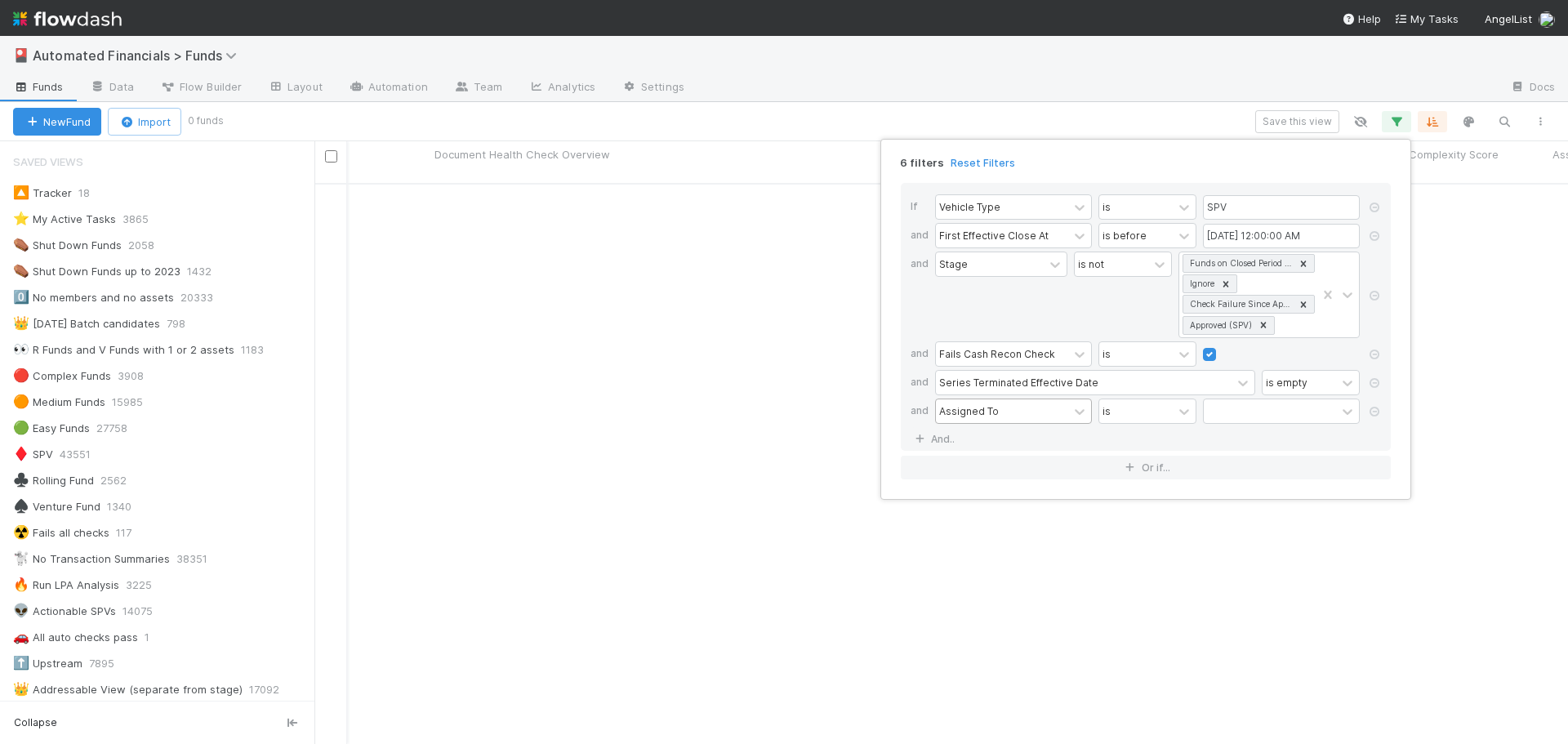
click at [980, 412] on div "Assigned To" at bounding box center [970, 410] width 60 height 14
click at [1124, 438] on div "If Vehicle Type is SPV and First Effective Close At is before 07/01/2025 12:00:…" at bounding box center [1146, 317] width 490 height 268
click at [1376, 415] on icon at bounding box center [1374, 412] width 16 height 10
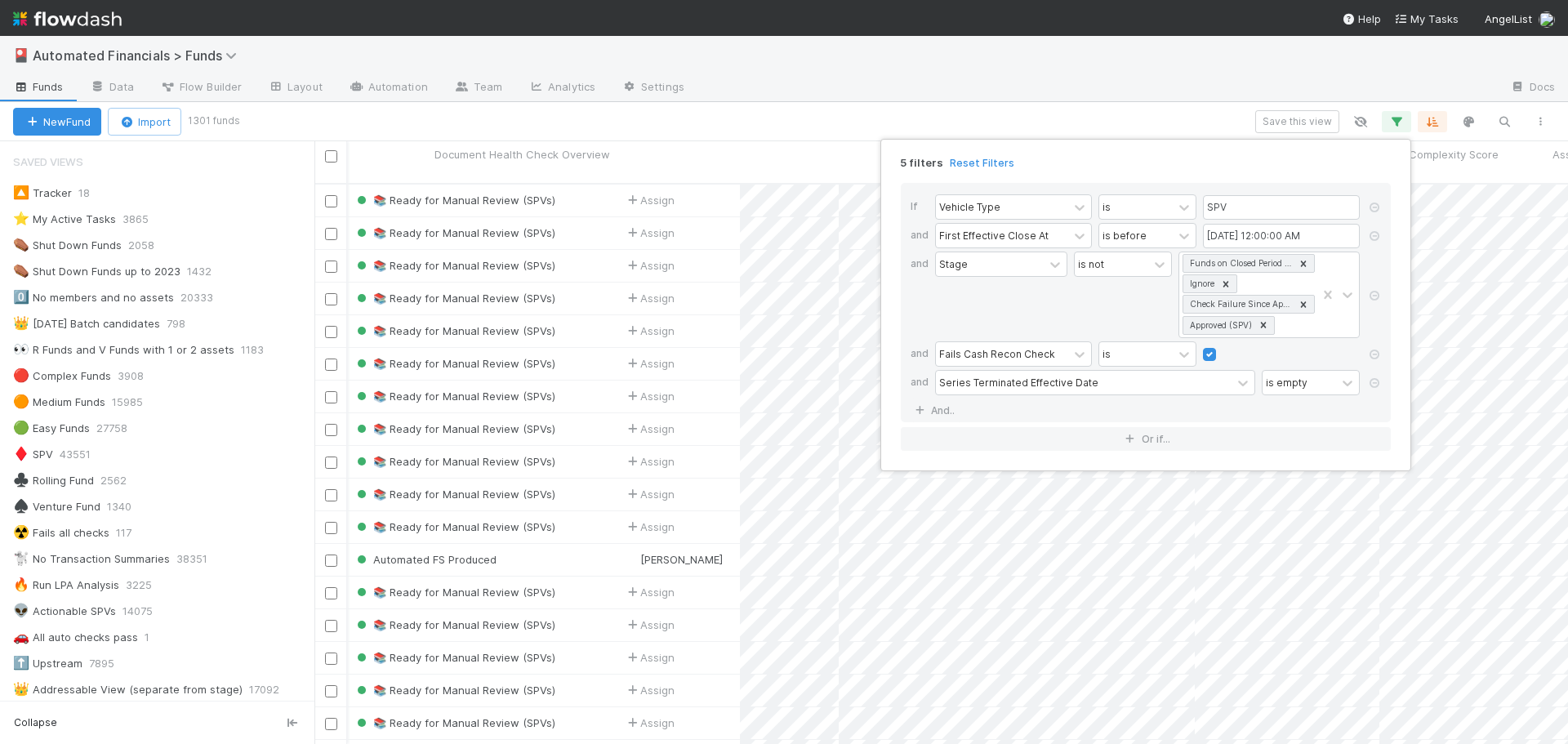
scroll to position [562, 1242]
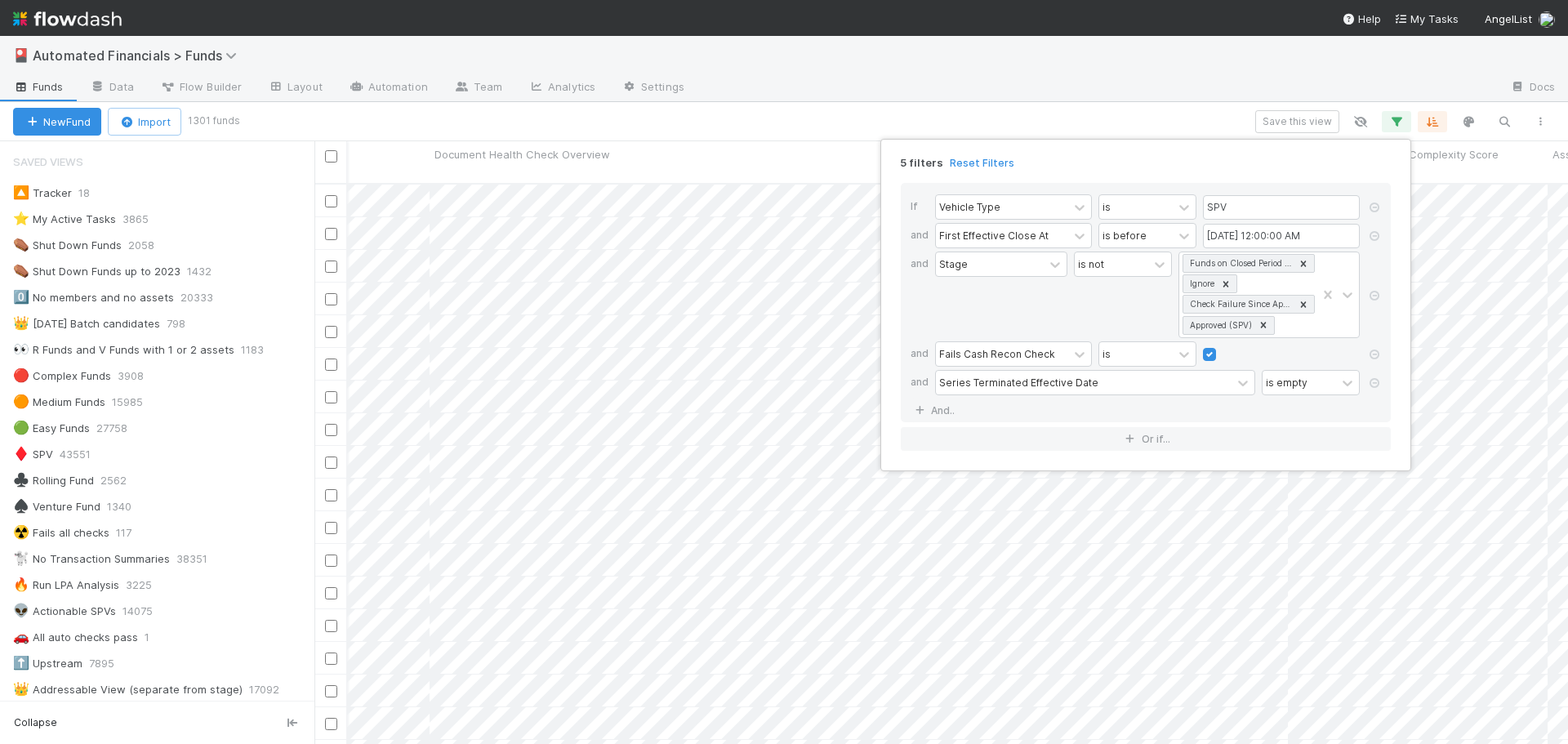
click at [1063, 118] on div "5 filters Reset Filters If Vehicle Type is SPV and First Effective Close At is …" at bounding box center [784, 372] width 1568 height 744
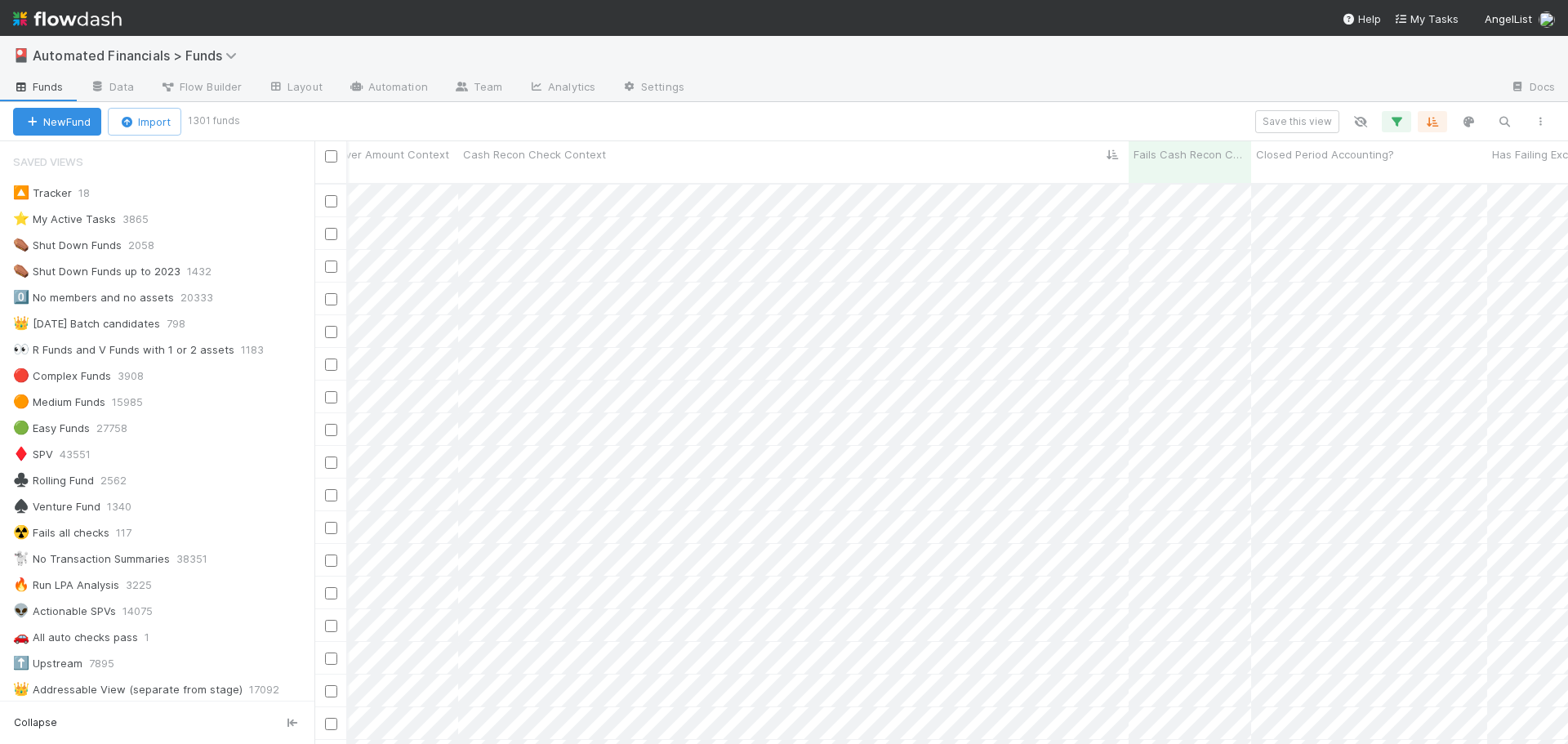
scroll to position [0, 18685]
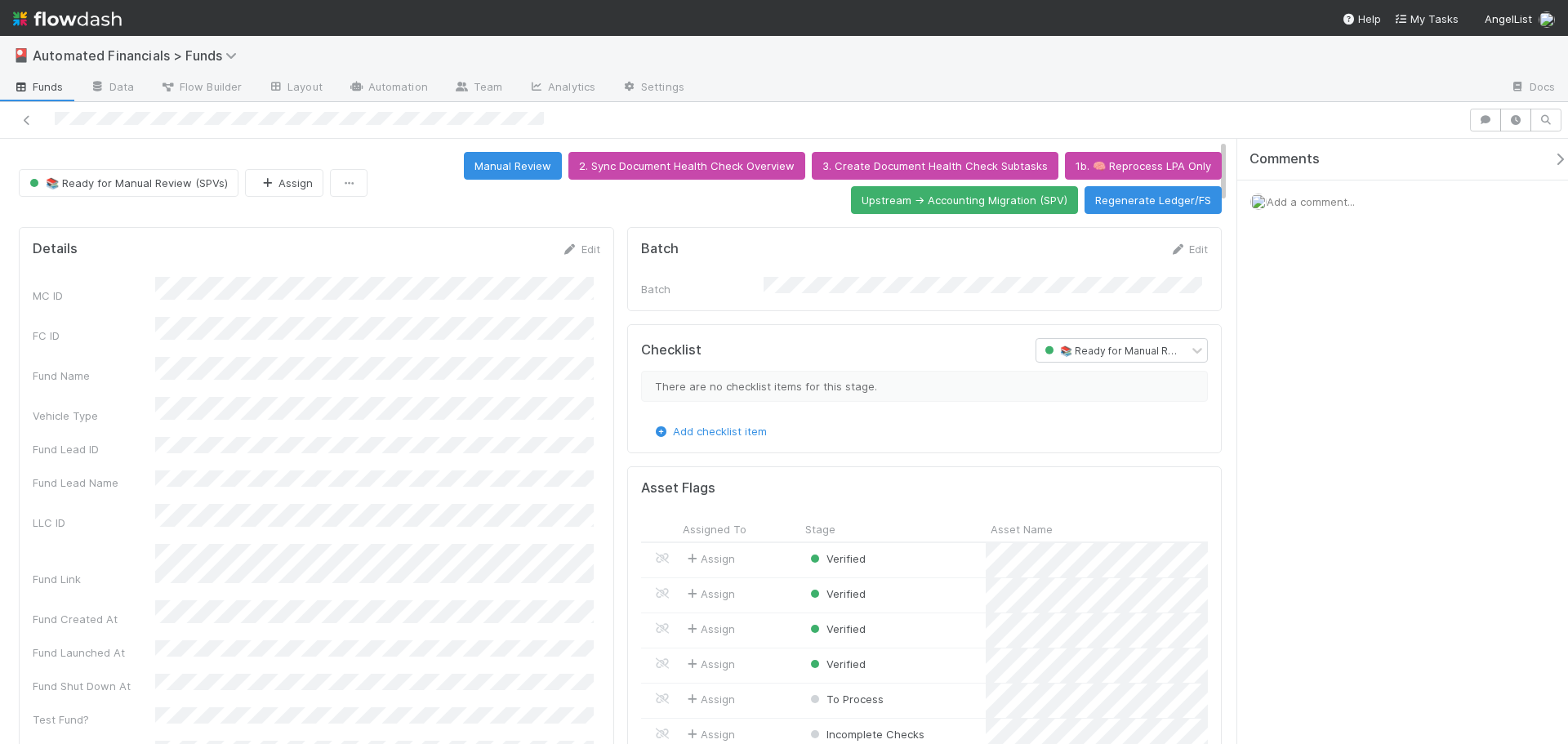
scroll to position [319, 549]
click at [26, 121] on icon at bounding box center [26, 120] width 16 height 10
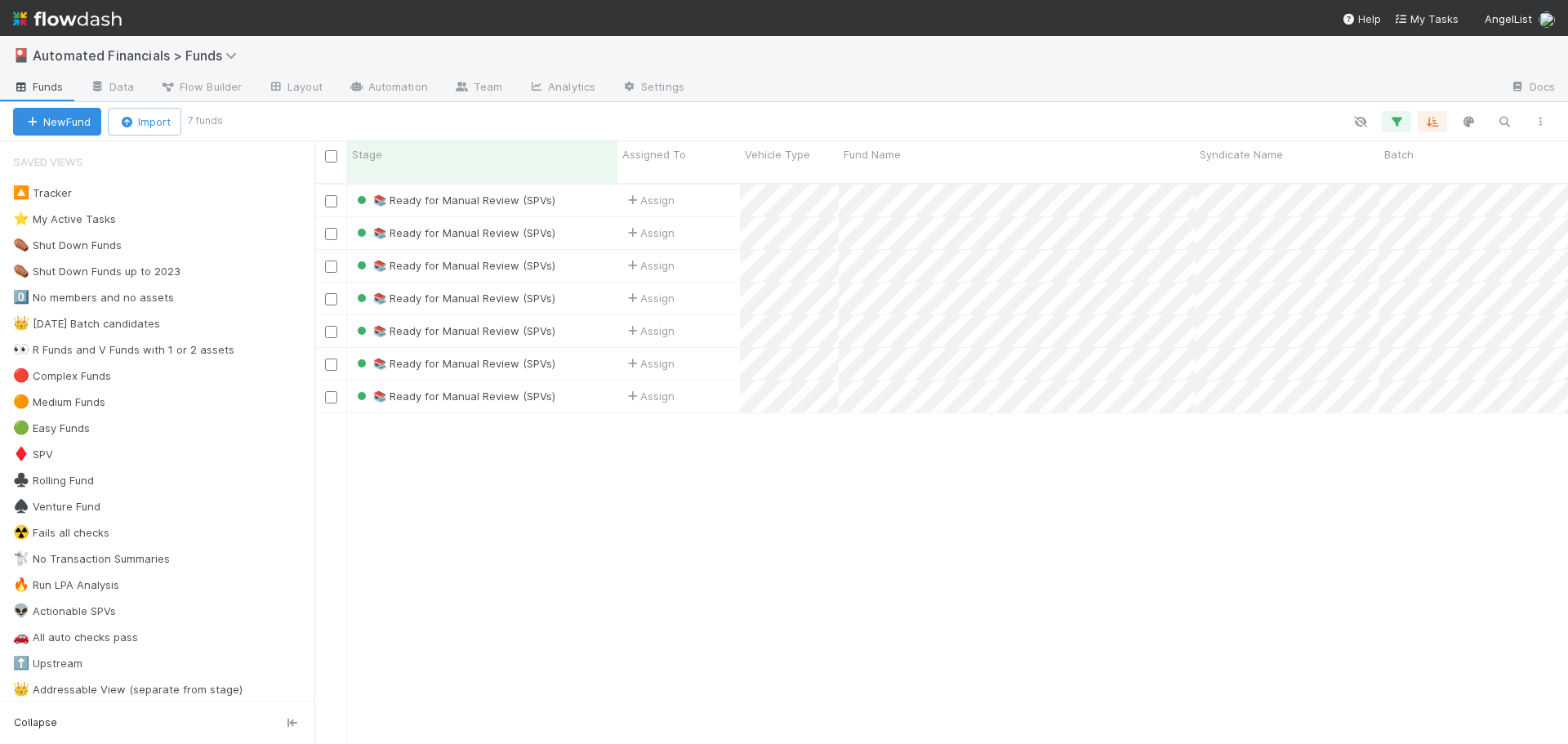
scroll to position [562, 1242]
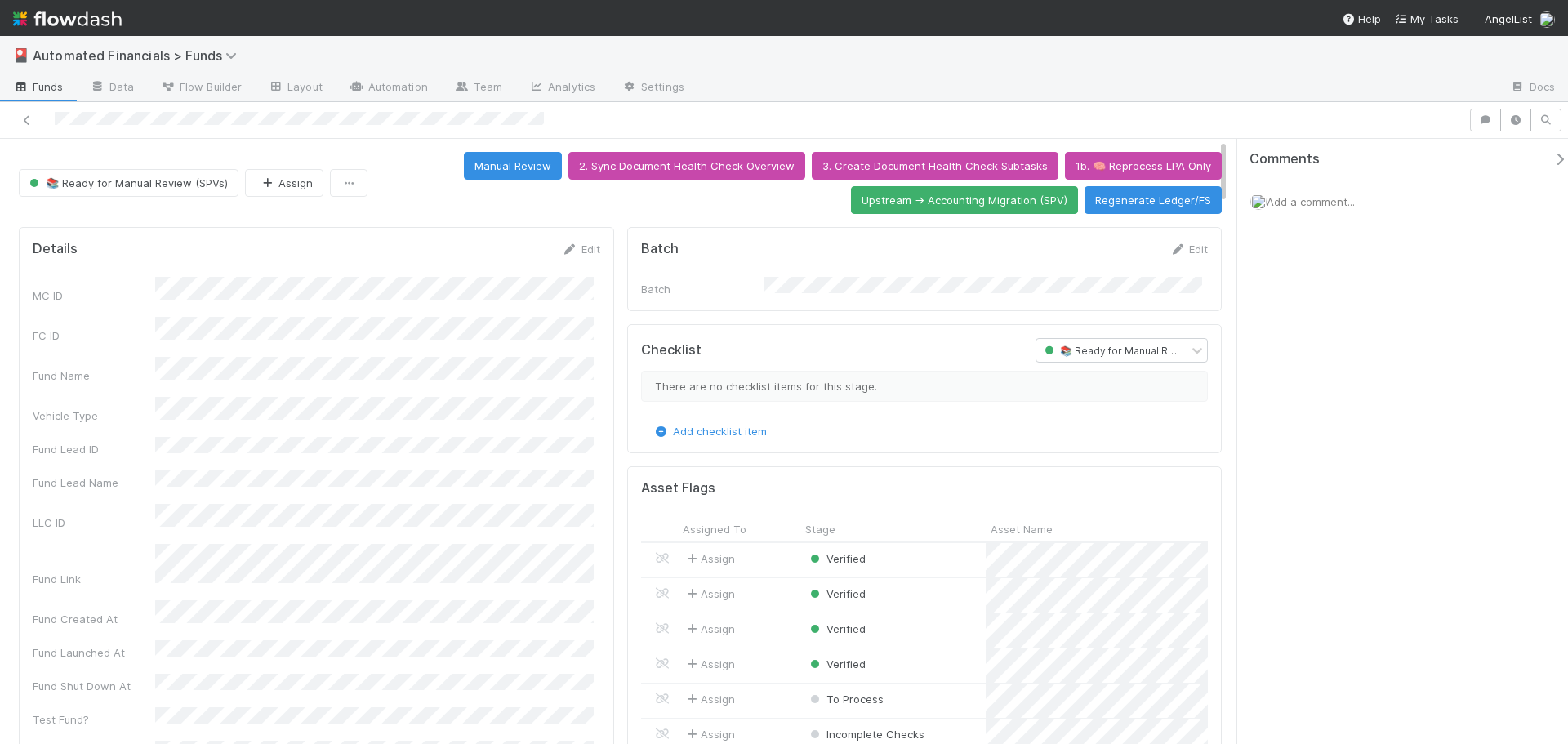
scroll to position [319, 549]
